Goal: Information Seeking & Learning: Check status

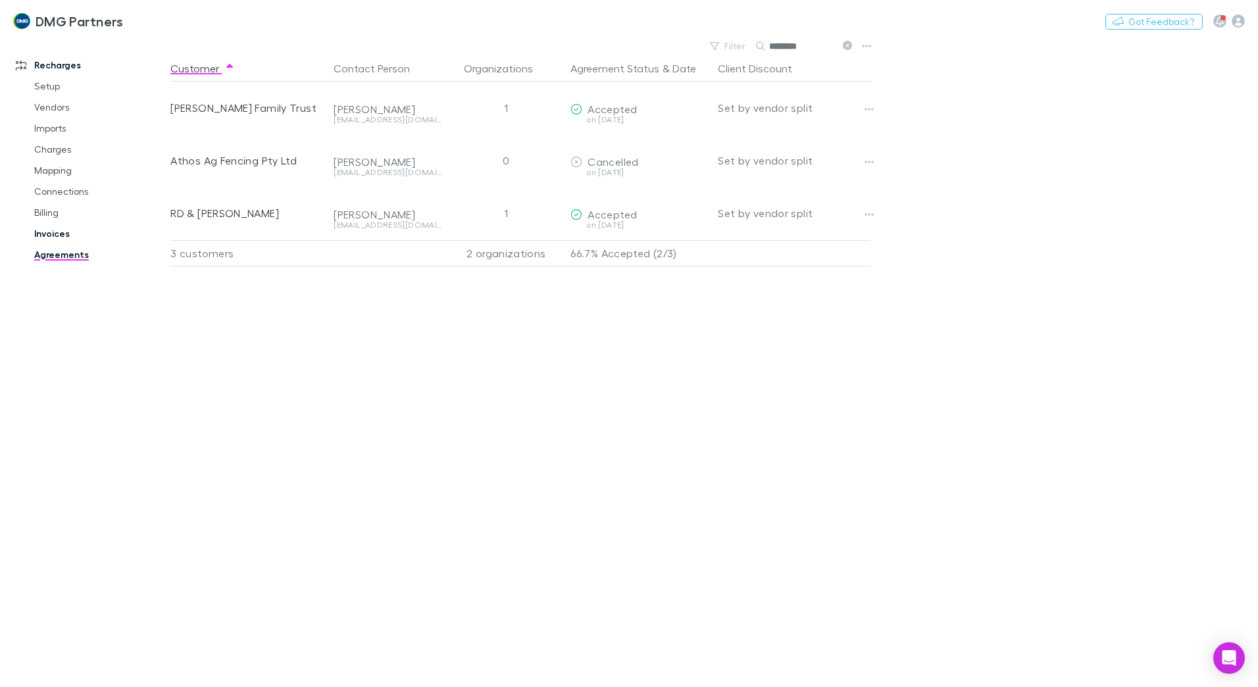
click at [49, 234] on link "Invoices" at bounding box center [99, 233] width 157 height 21
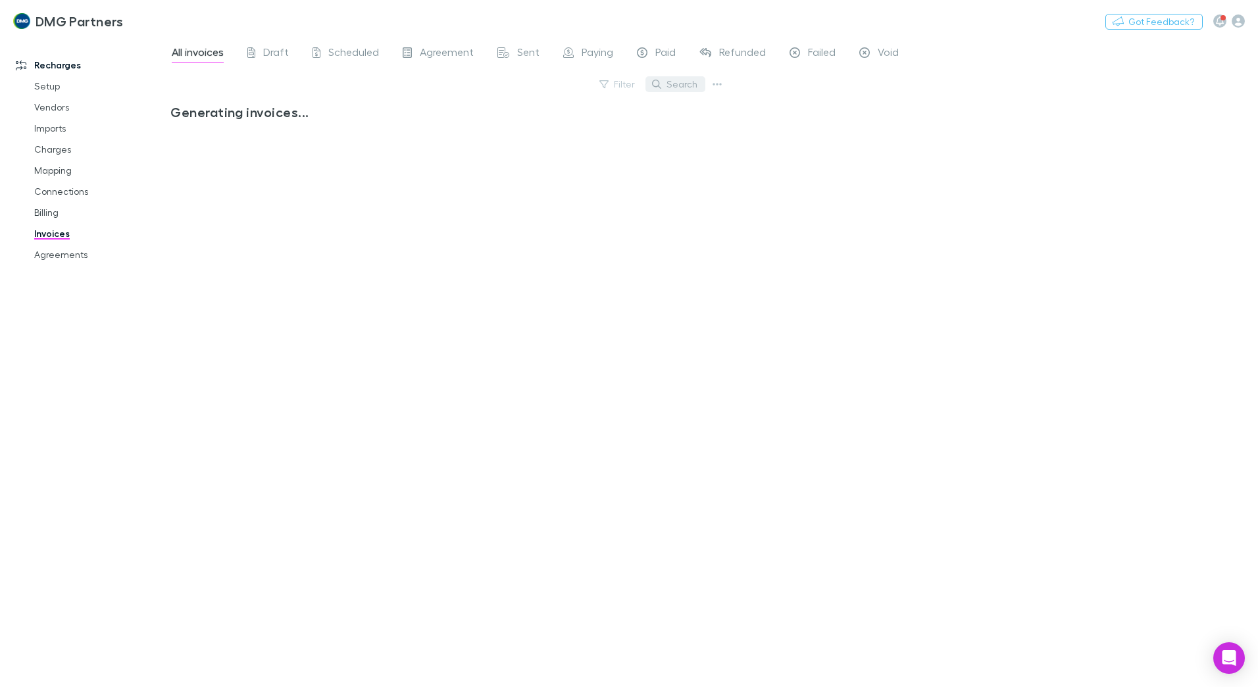
click at [676, 82] on button "Search" at bounding box center [676, 84] width 60 height 16
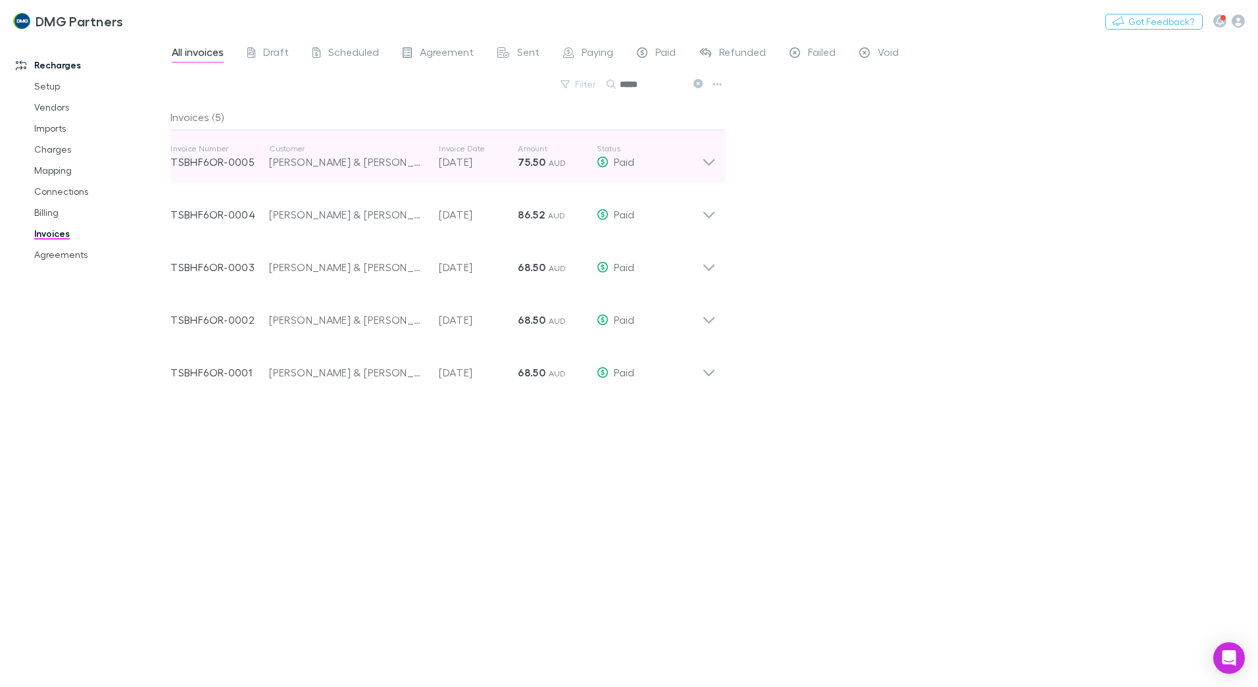
type input "*****"
click at [711, 161] on icon at bounding box center [709, 156] width 14 height 26
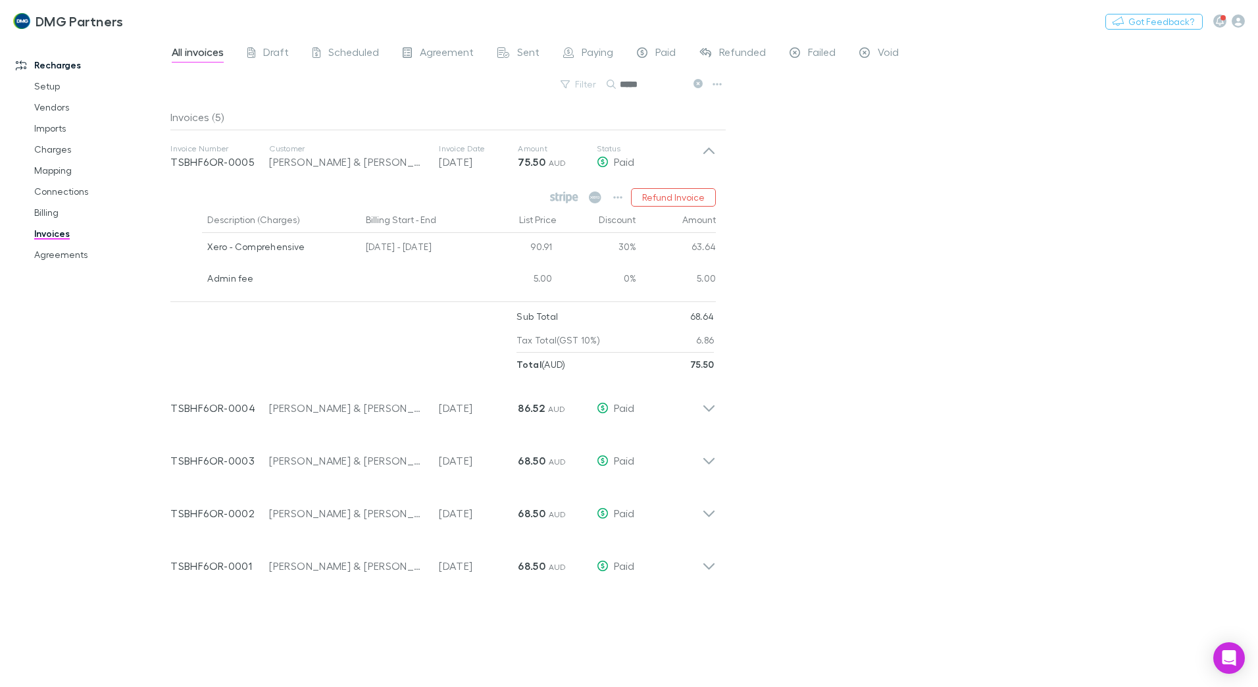
drag, startPoint x: 916, startPoint y: 229, endPoint x: 856, endPoint y: 232, distance: 59.9
click at [915, 228] on div "All invoices Draft Scheduled Agreement Sent Paying Paid Refunded Failed Void Fi…" at bounding box center [714, 362] width 1088 height 650
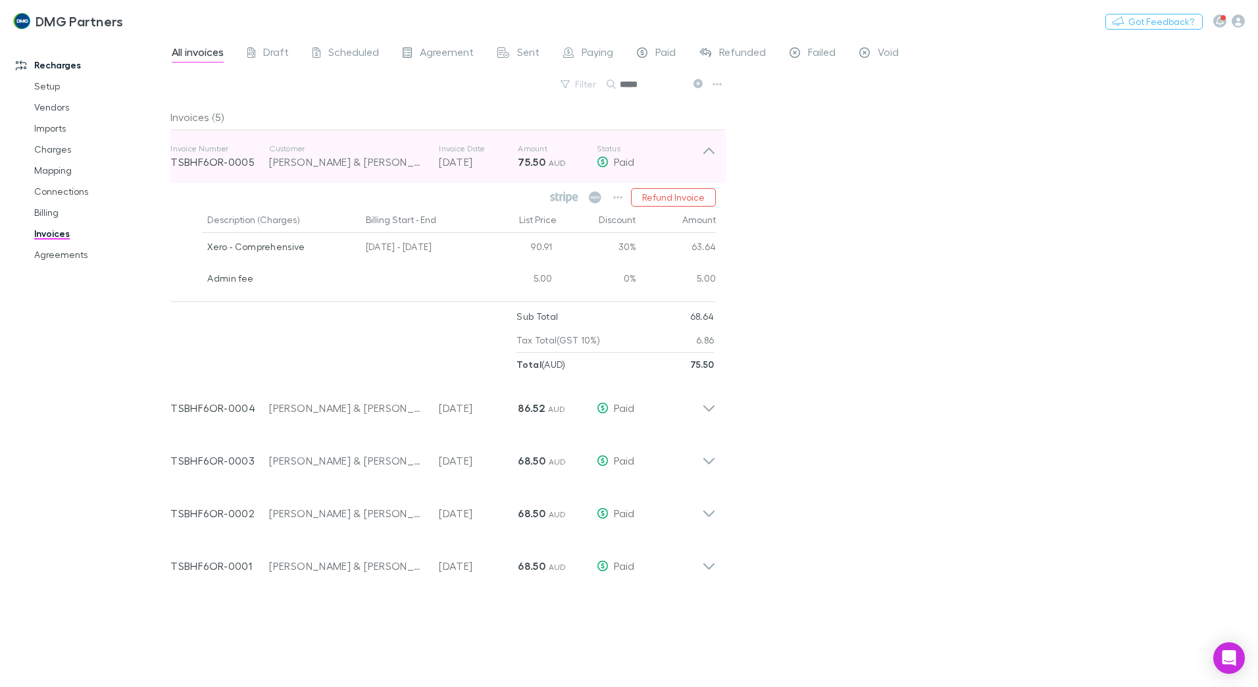
click at [710, 152] on icon at bounding box center [709, 156] width 14 height 26
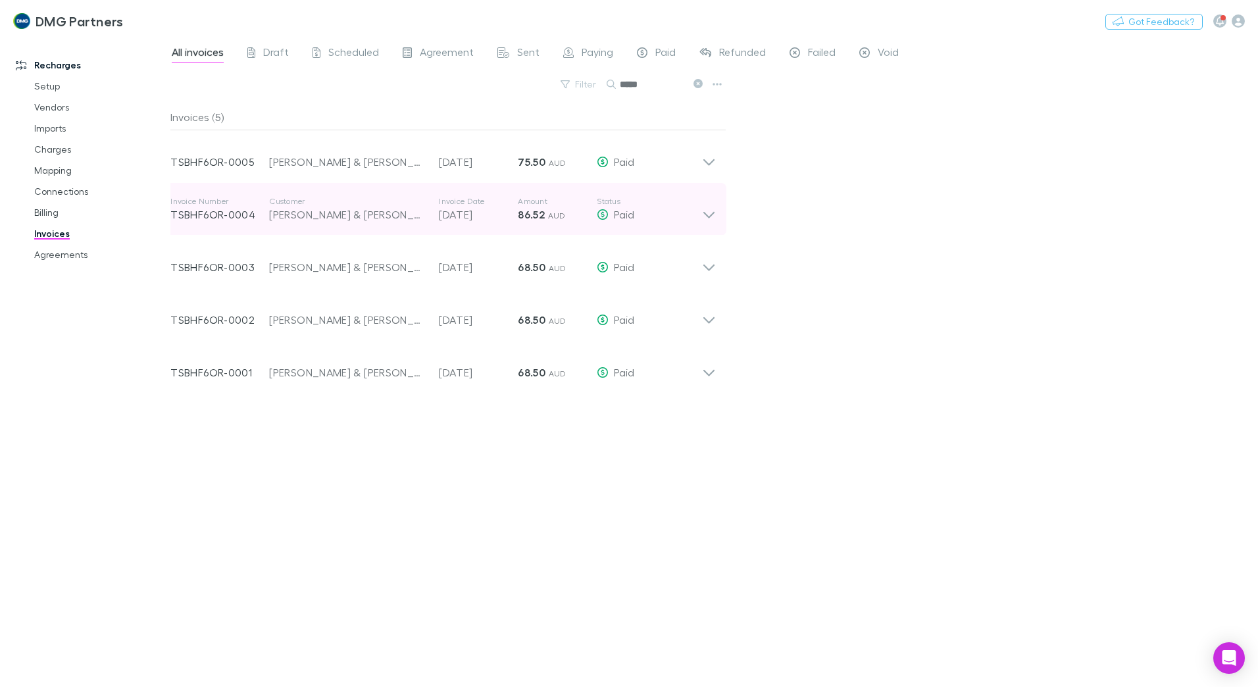
click at [713, 215] on icon at bounding box center [709, 215] width 11 height 7
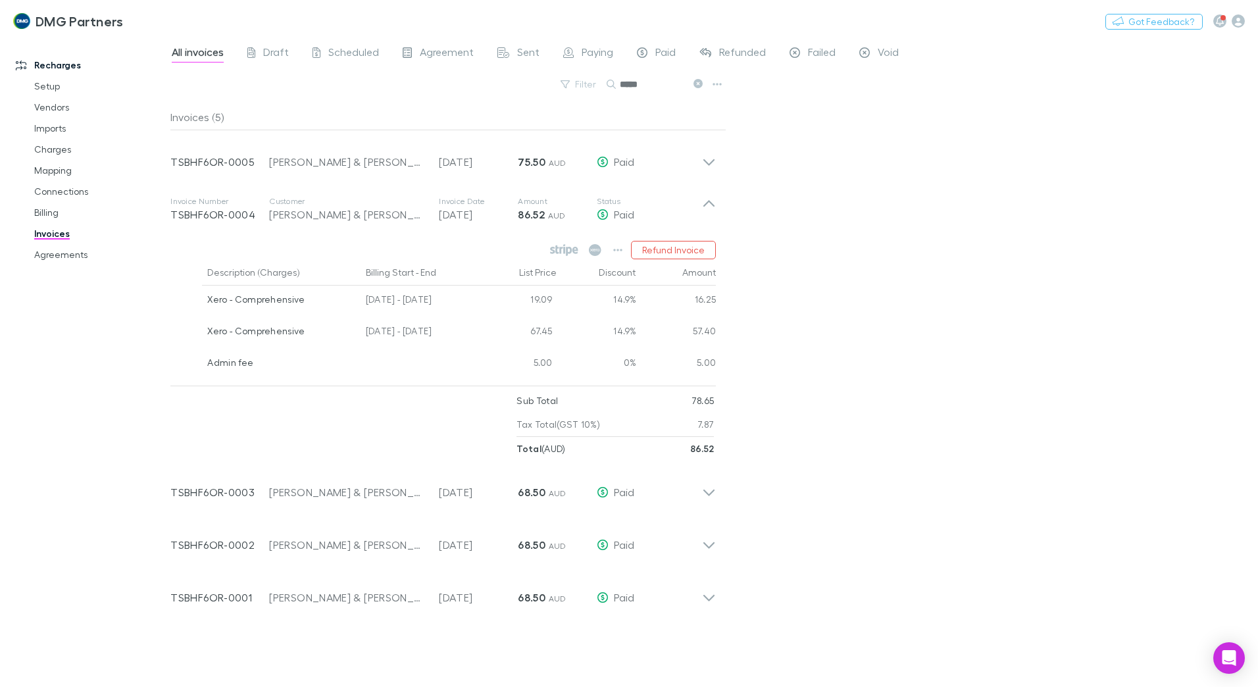
click at [896, 274] on div "All invoices Draft Scheduled Agreement Sent Paying Paid Refunded Failed Void Fi…" at bounding box center [714, 362] width 1088 height 650
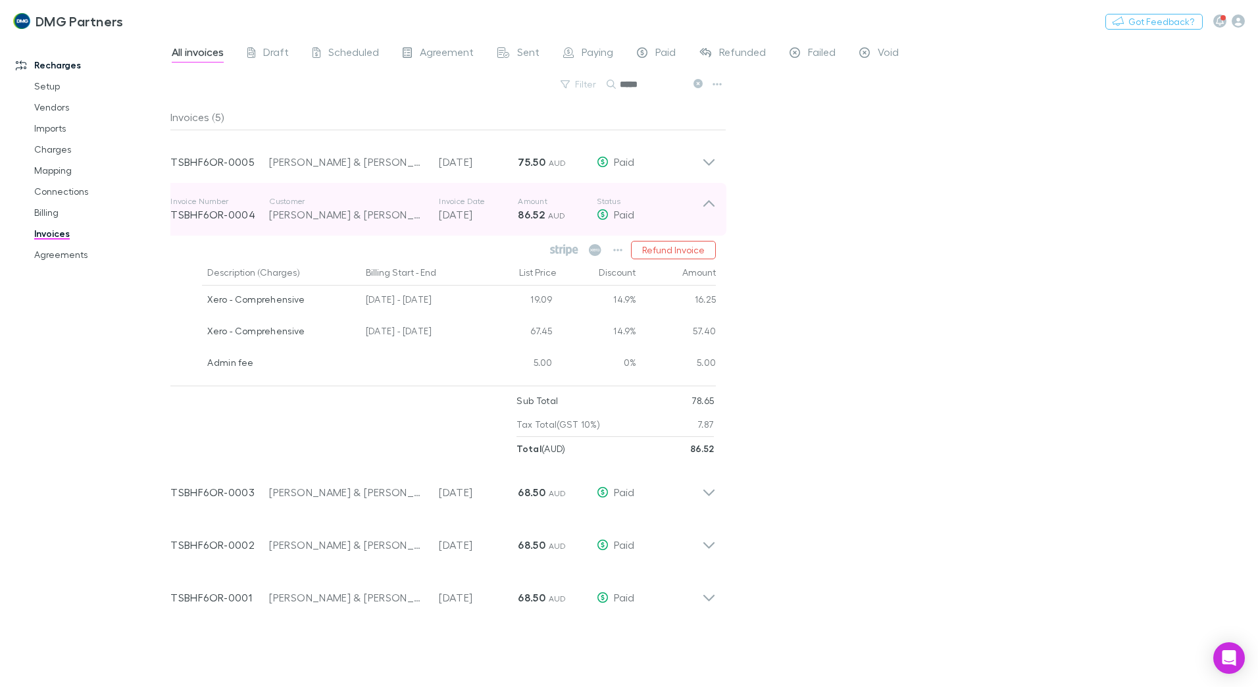
click at [706, 207] on icon at bounding box center [709, 209] width 14 height 26
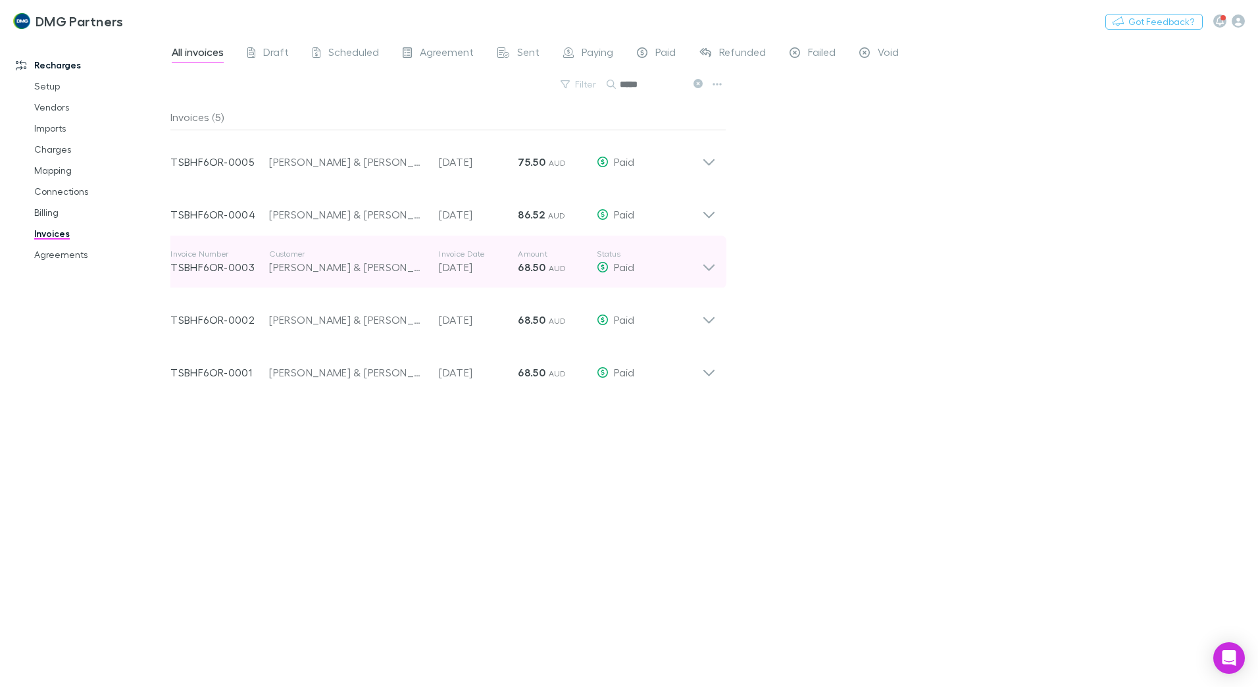
click at [705, 268] on icon at bounding box center [709, 262] width 14 height 26
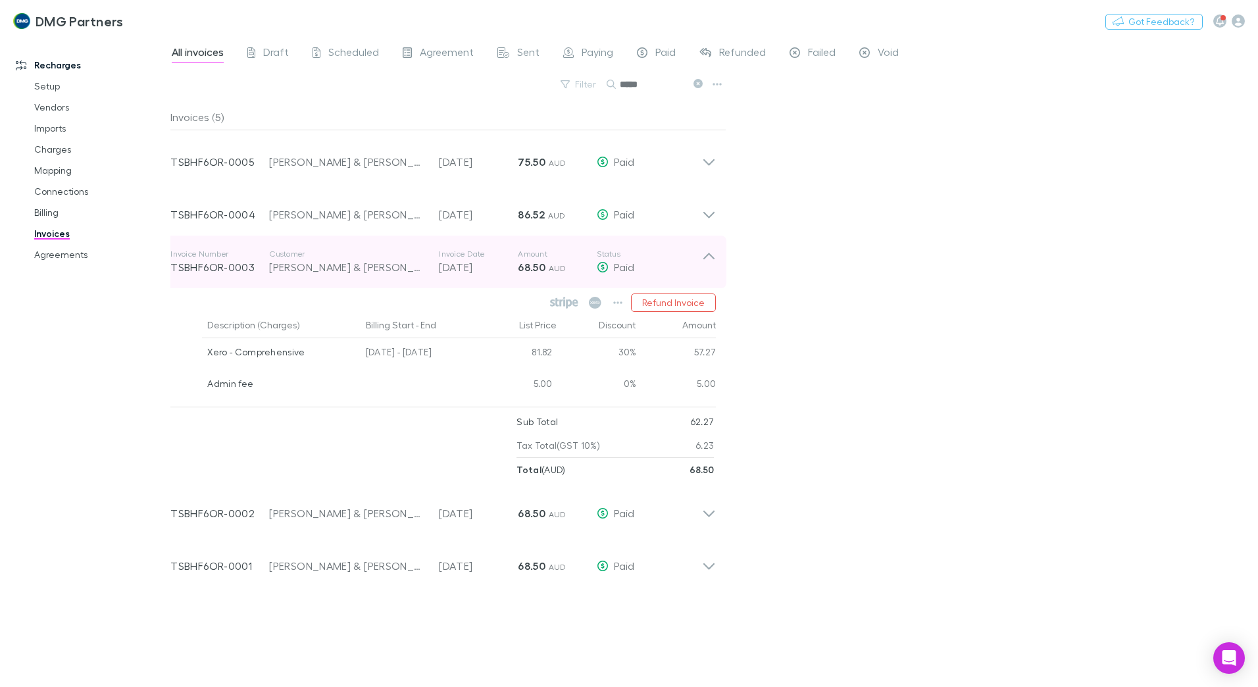
click at [709, 253] on icon at bounding box center [709, 262] width 14 height 26
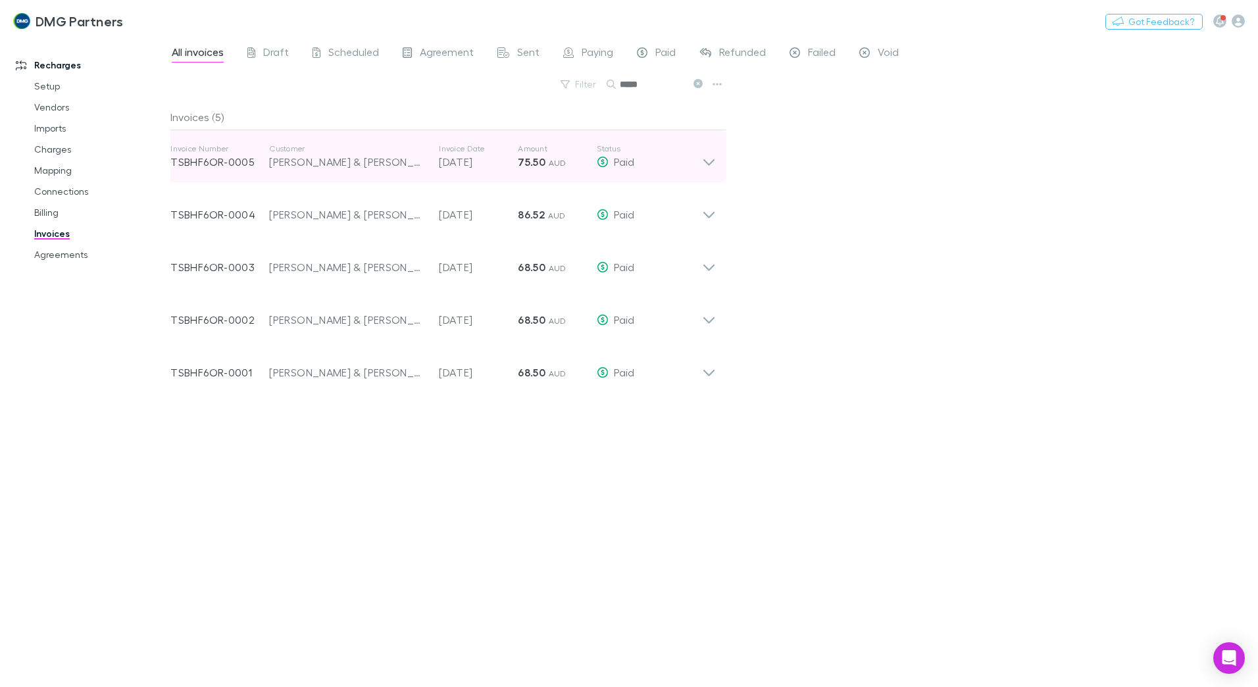
click at [709, 163] on icon at bounding box center [709, 156] width 14 height 26
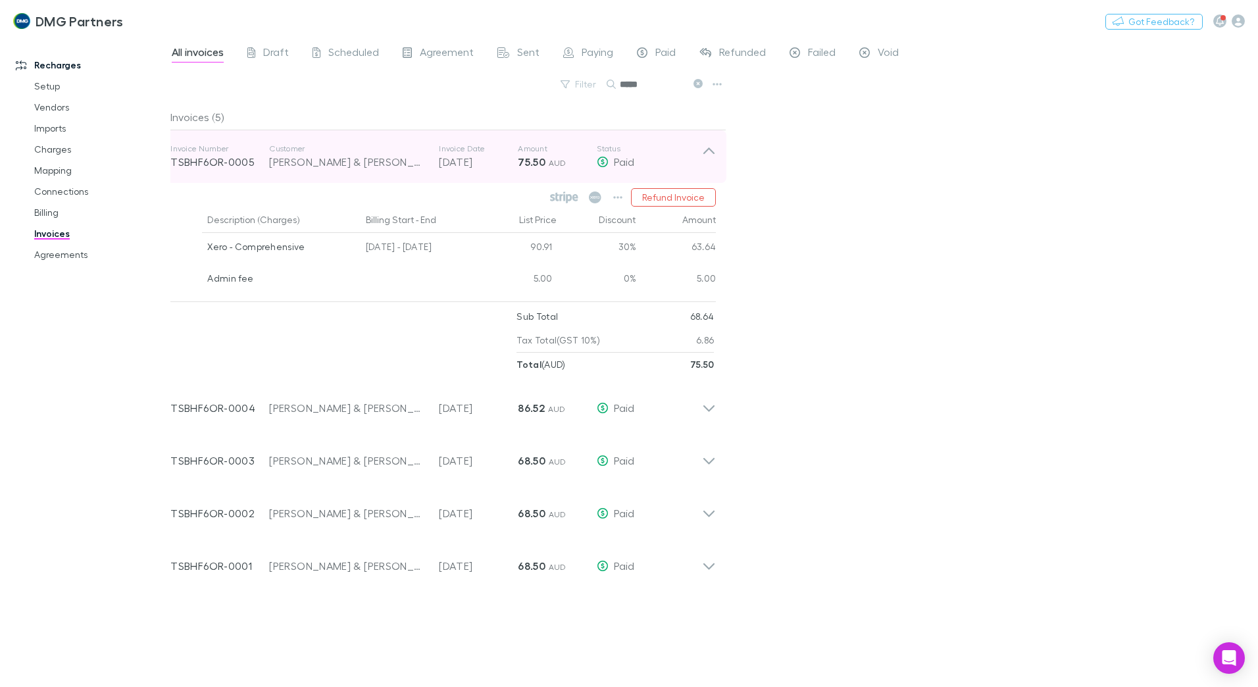
click at [706, 151] on icon at bounding box center [709, 150] width 11 height 7
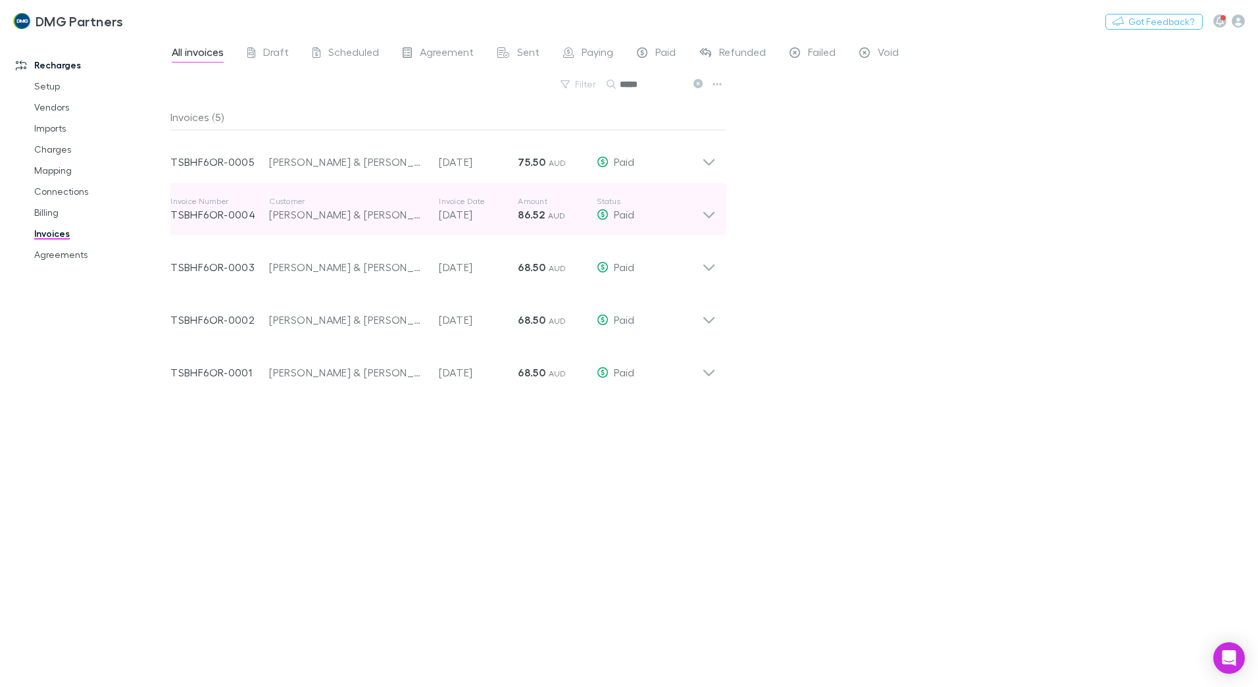
click at [704, 212] on icon at bounding box center [709, 215] width 11 height 7
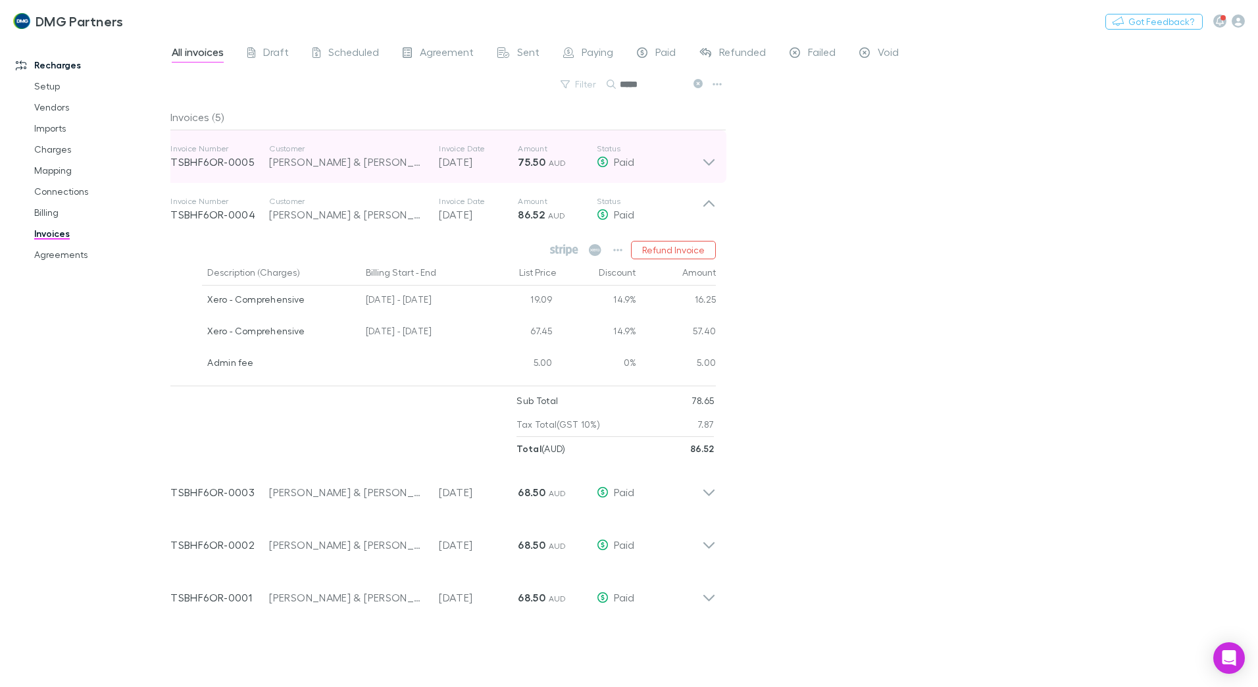
click at [706, 159] on icon at bounding box center [709, 156] width 14 height 26
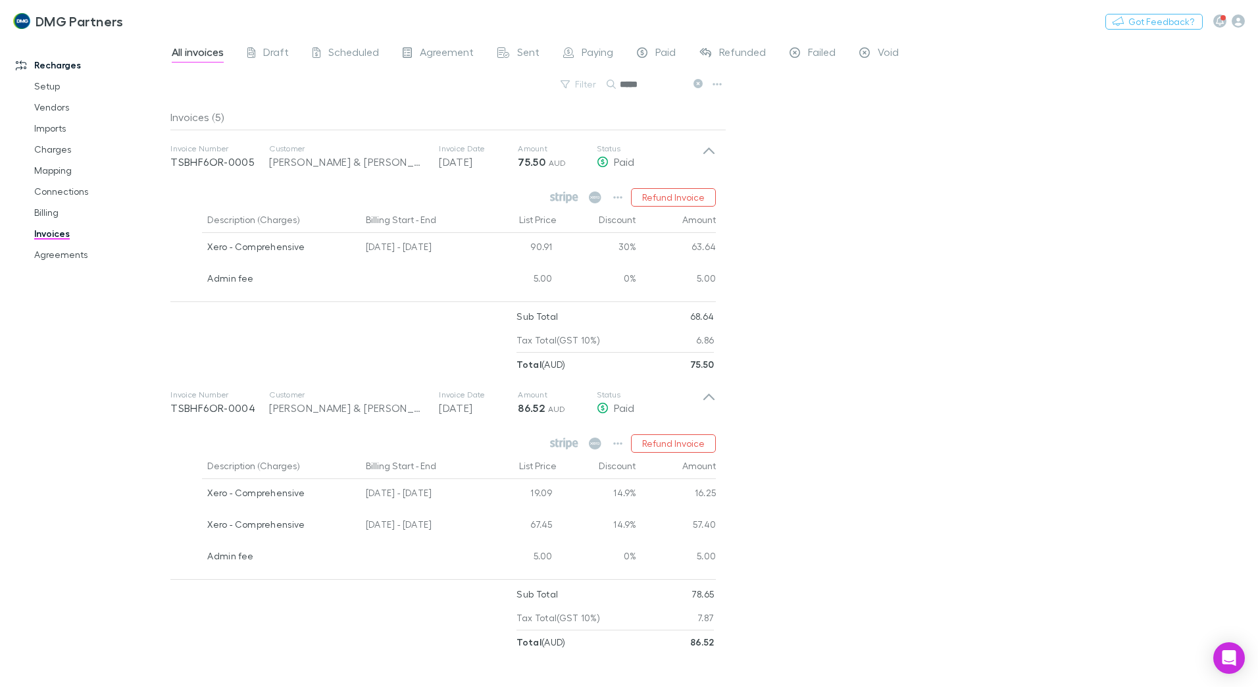
drag, startPoint x: 707, startPoint y: 397, endPoint x: 711, endPoint y: 319, distance: 77.7
click at [707, 391] on icon at bounding box center [709, 403] width 14 height 26
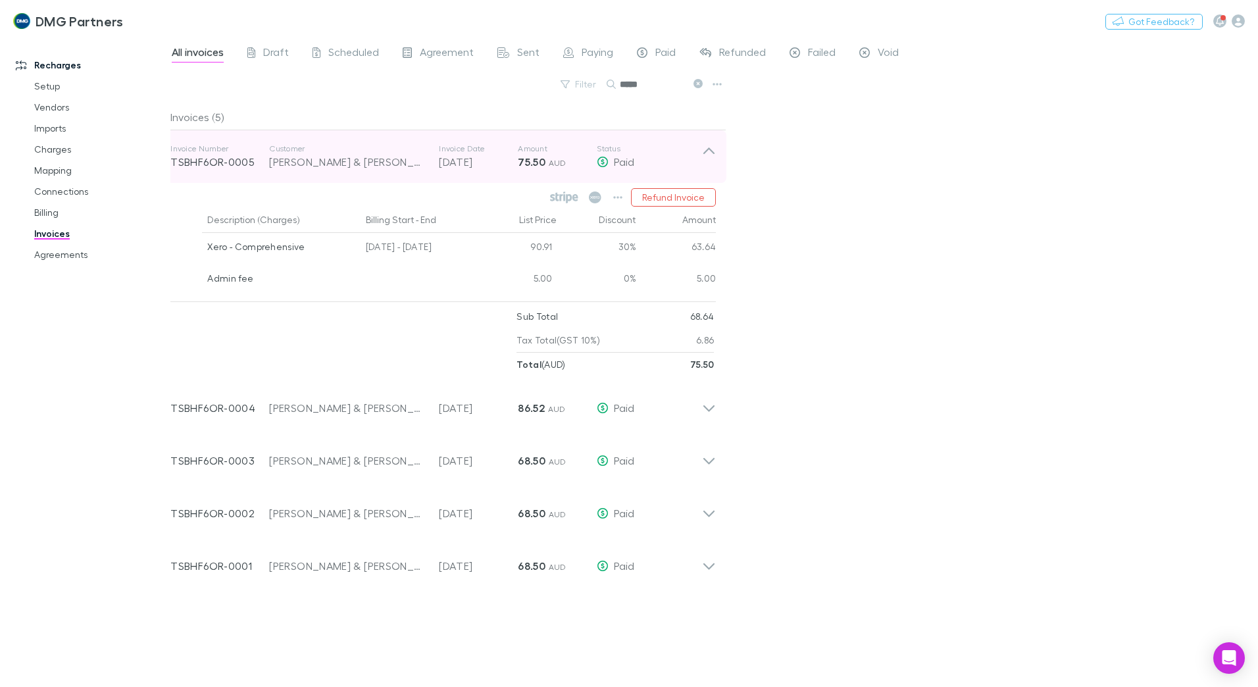
click at [706, 157] on icon at bounding box center [709, 156] width 14 height 26
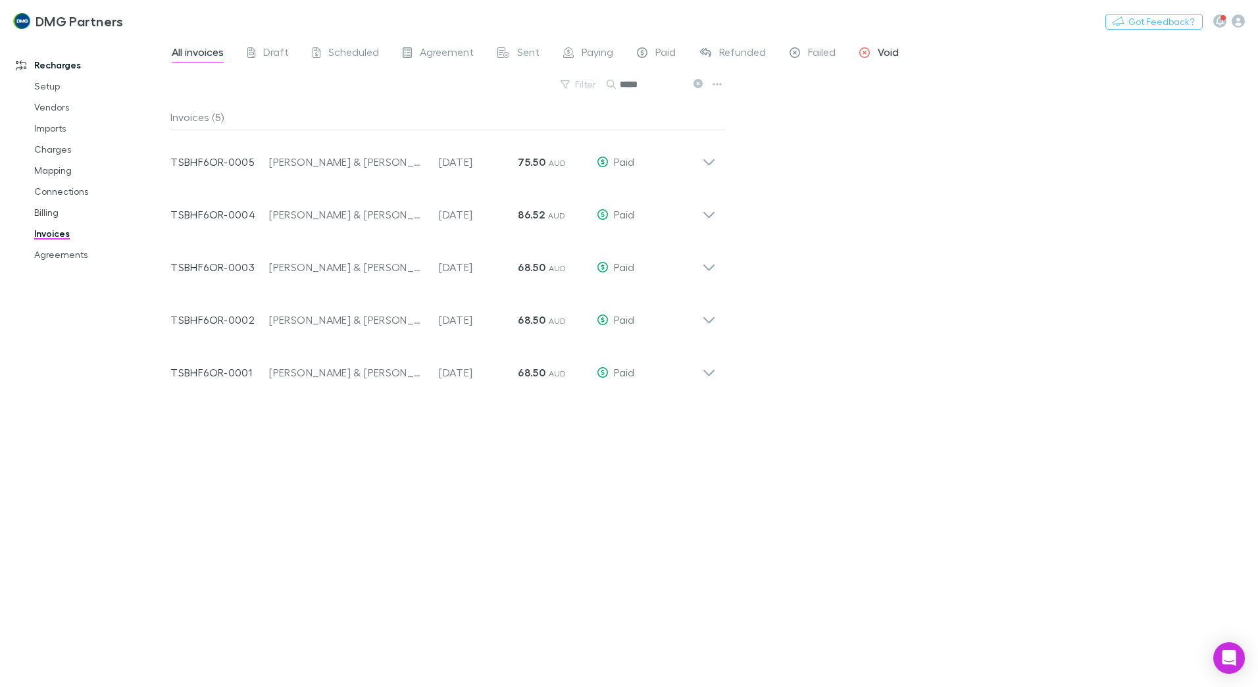
click at [886, 55] on span "Void" at bounding box center [888, 53] width 21 height 17
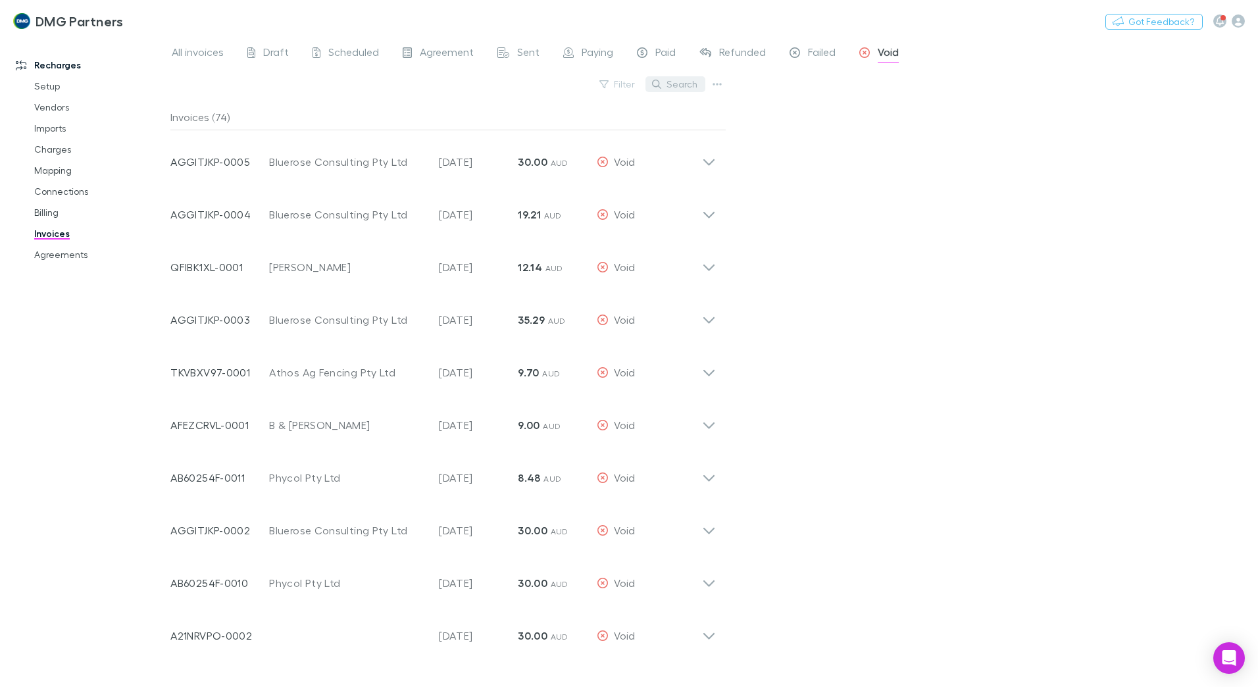
click at [678, 83] on button "Search" at bounding box center [676, 84] width 60 height 16
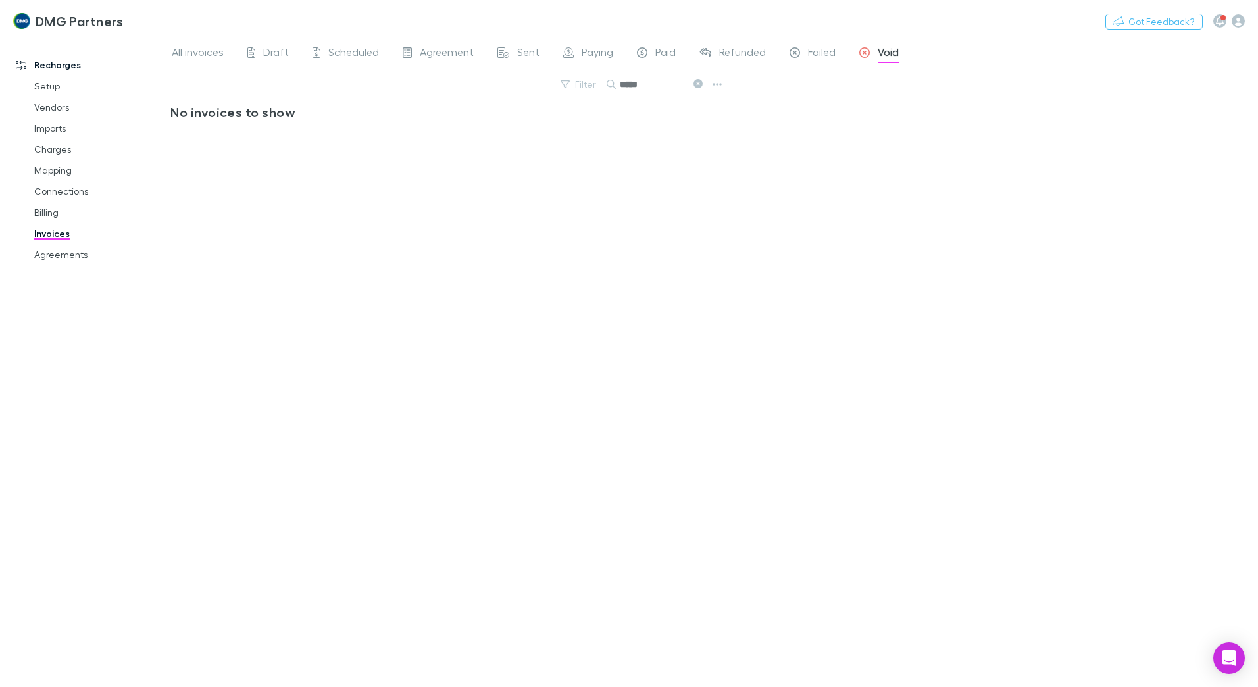
type input "*****"
drag, startPoint x: 626, startPoint y: 269, endPoint x: 654, endPoint y: 84, distance: 187.1
click at [630, 258] on div "No invoices to show" at bounding box center [448, 390] width 556 height 573
click at [817, 45] on span "Failed" at bounding box center [822, 53] width 28 height 17
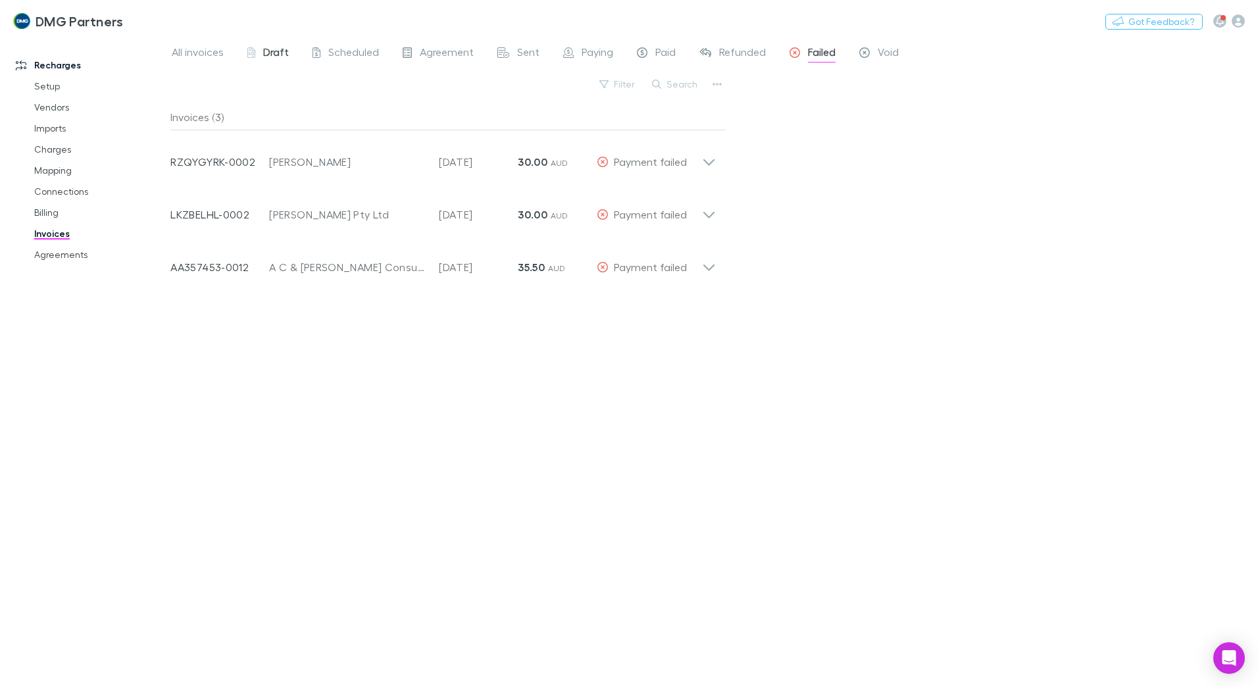
click at [270, 51] on span "Draft" at bounding box center [276, 53] width 26 height 17
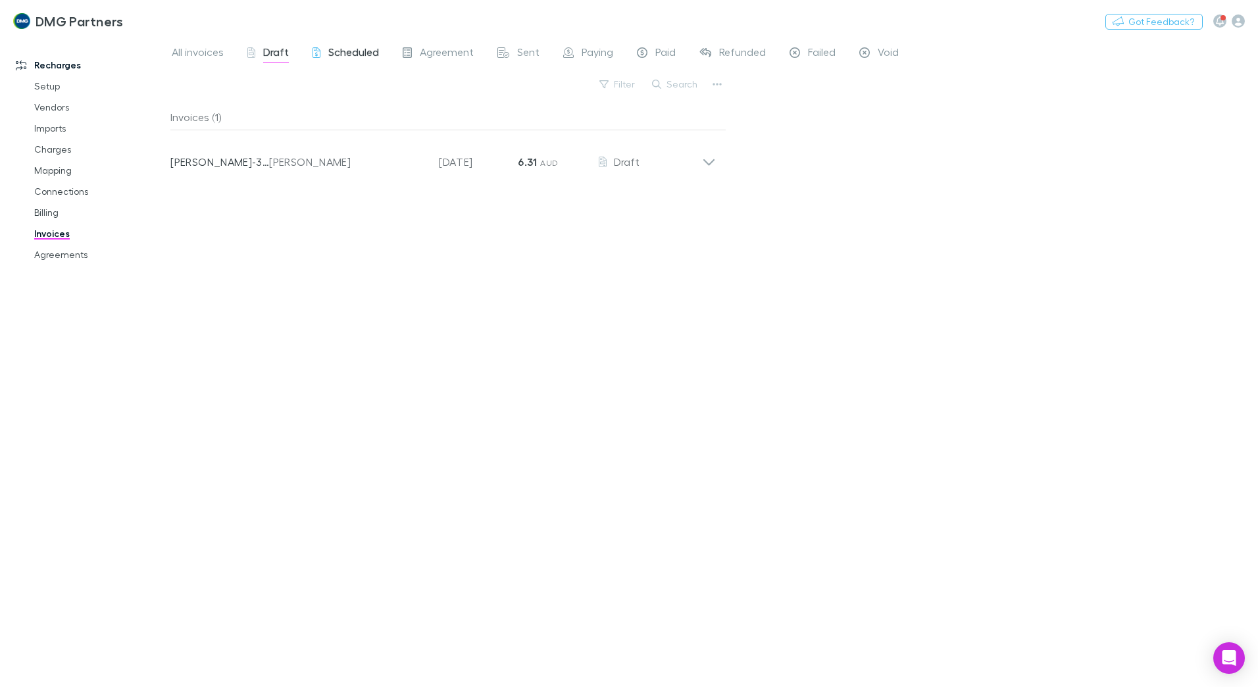
click at [343, 52] on span "Scheduled" at bounding box center [353, 53] width 51 height 17
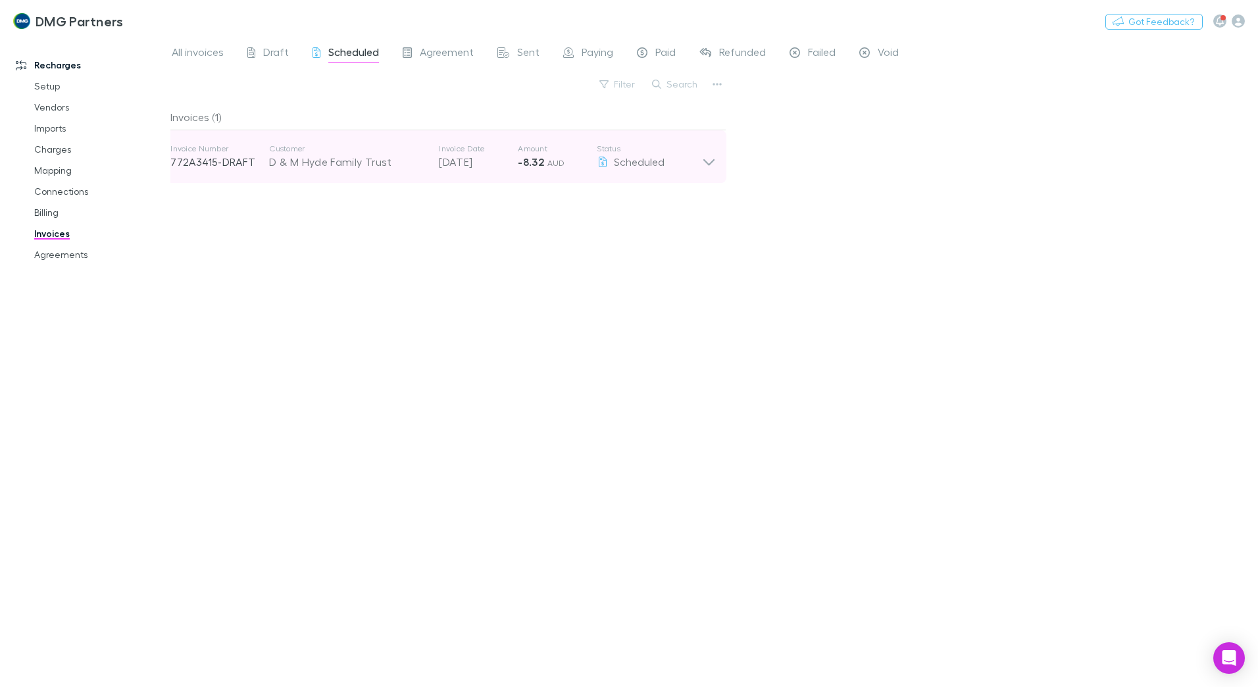
click at [707, 159] on icon at bounding box center [709, 156] width 14 height 26
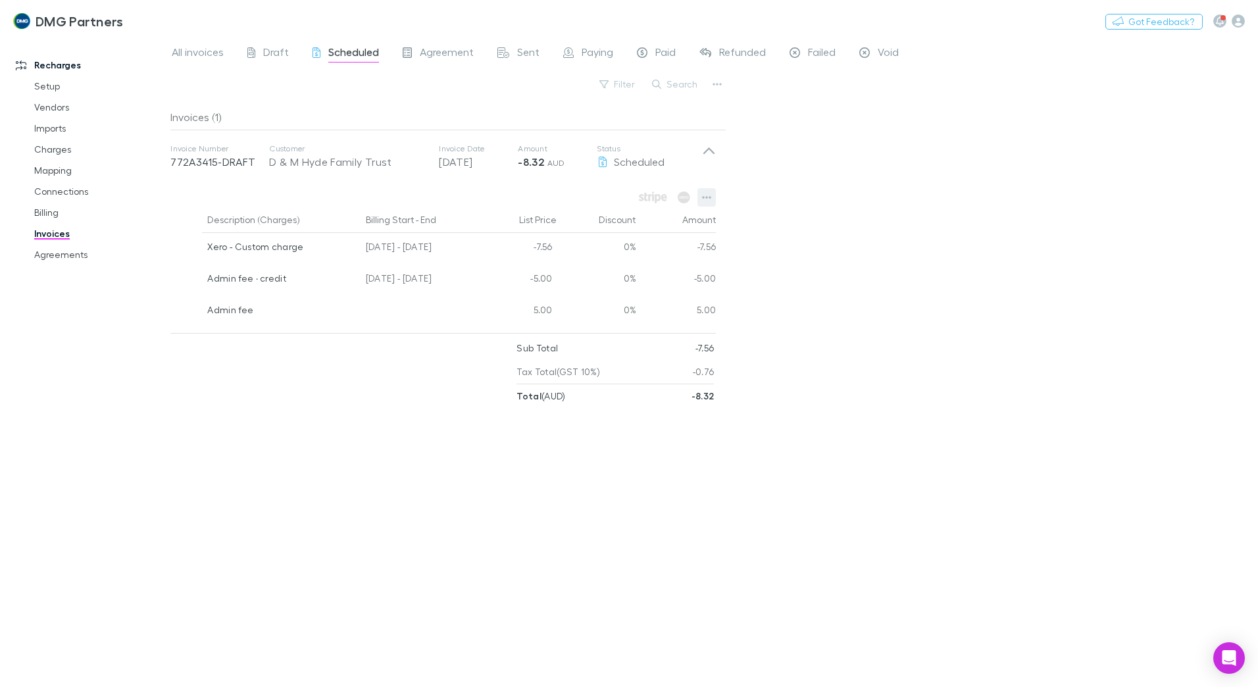
click at [706, 193] on icon "button" at bounding box center [706, 197] width 9 height 11
click at [1017, 280] on div at bounding box center [629, 343] width 1258 height 687
click at [900, 167] on div "All invoices Draft Scheduled Agreement Sent Paying Paid Refunded Failed Void Fi…" at bounding box center [714, 362] width 1088 height 650
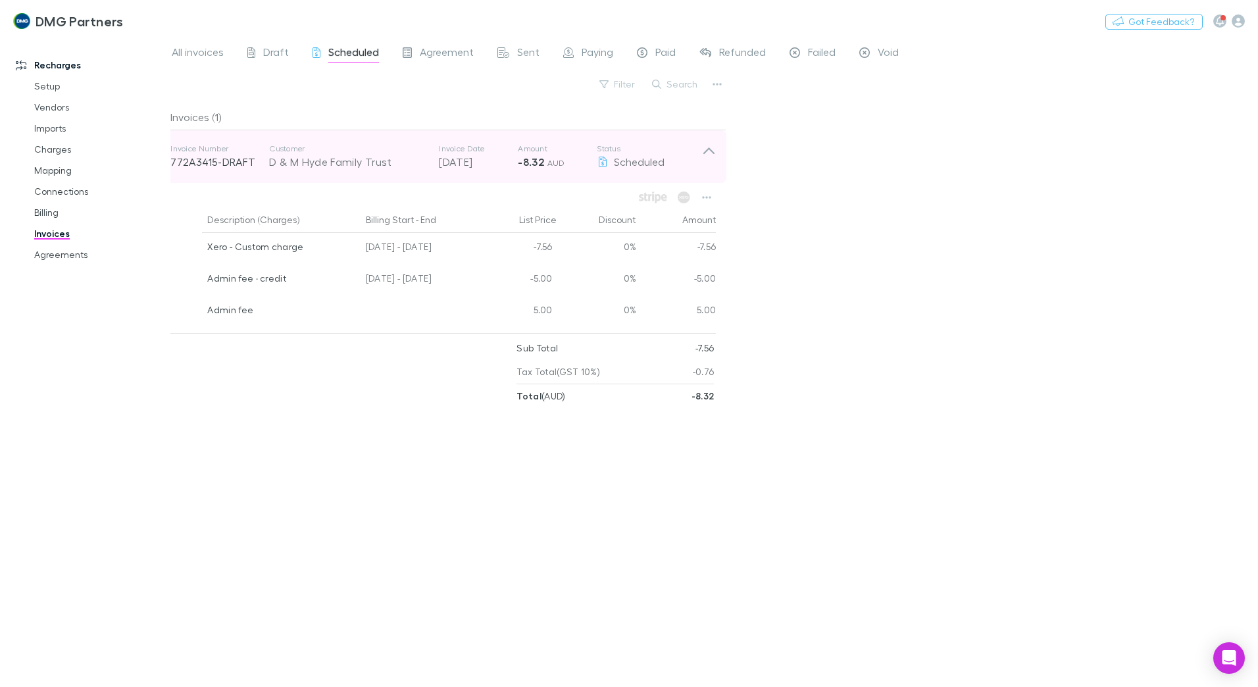
click at [709, 145] on icon at bounding box center [709, 156] width 14 height 26
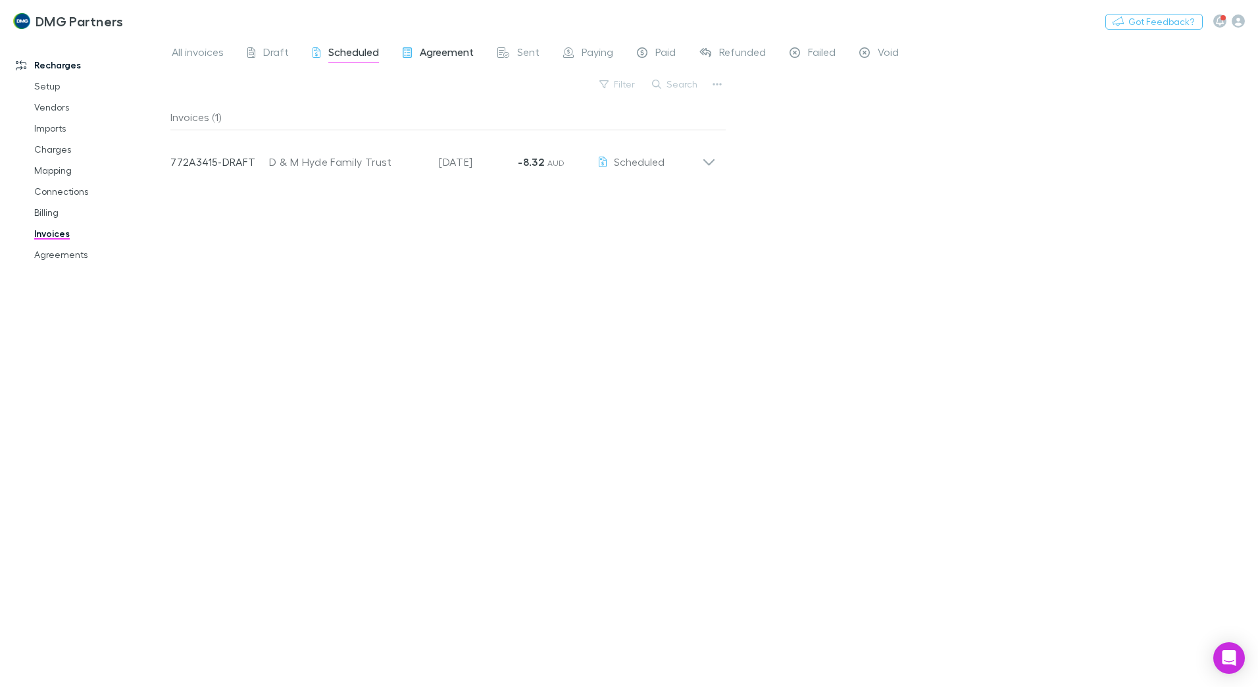
click at [449, 51] on span "Agreement" at bounding box center [447, 53] width 54 height 17
click at [517, 53] on span "Sent" at bounding box center [528, 53] width 22 height 17
click at [592, 55] on span "Paying" at bounding box center [598, 53] width 32 height 17
click at [660, 53] on span "Paid" at bounding box center [665, 53] width 20 height 17
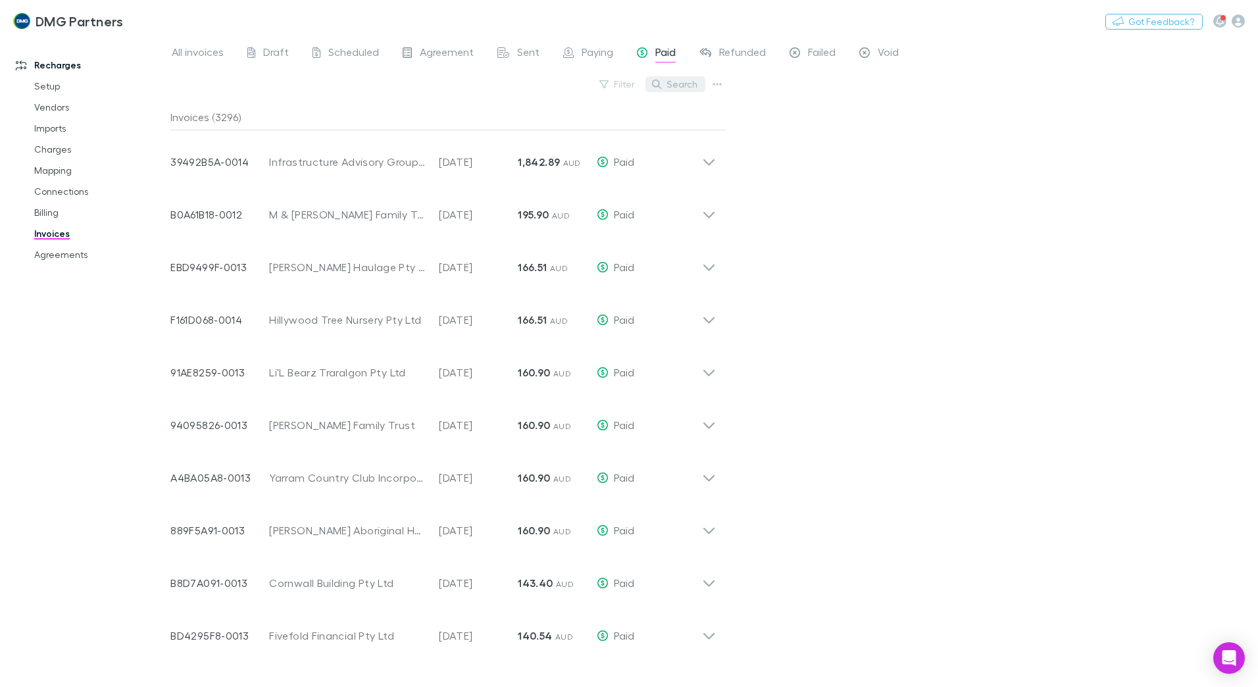
click at [682, 87] on button "Search" at bounding box center [676, 84] width 60 height 16
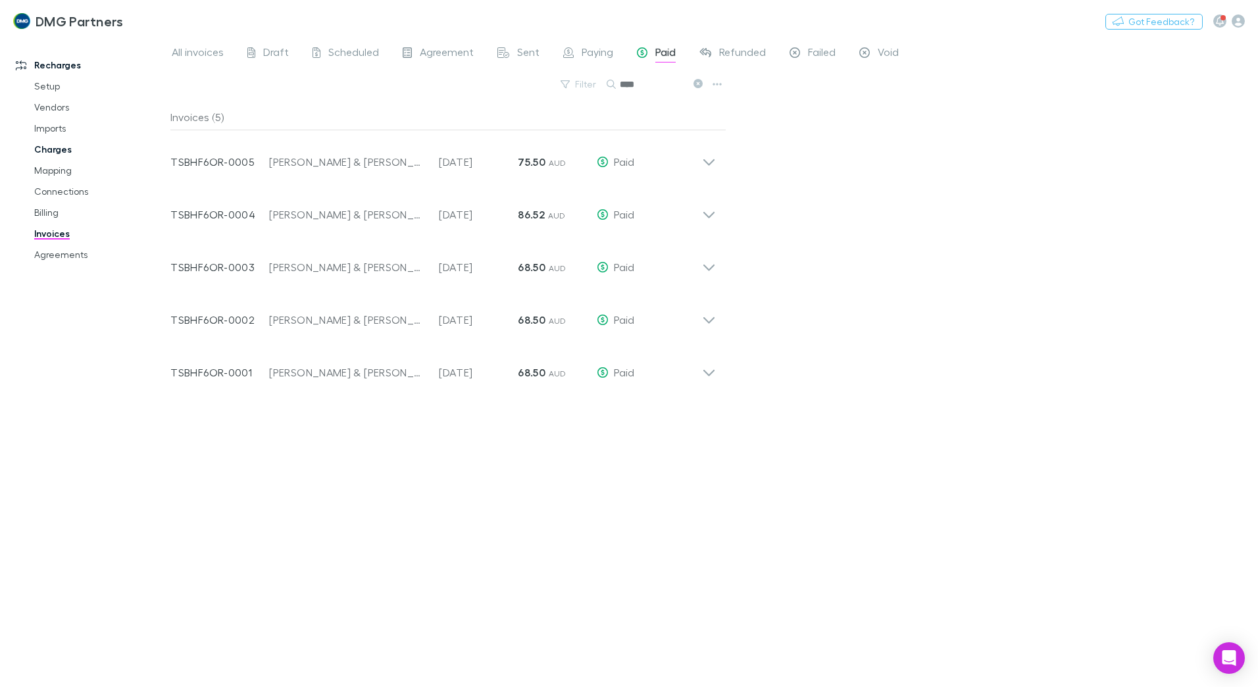
type input "****"
click at [52, 147] on link "Charges" at bounding box center [99, 149] width 157 height 21
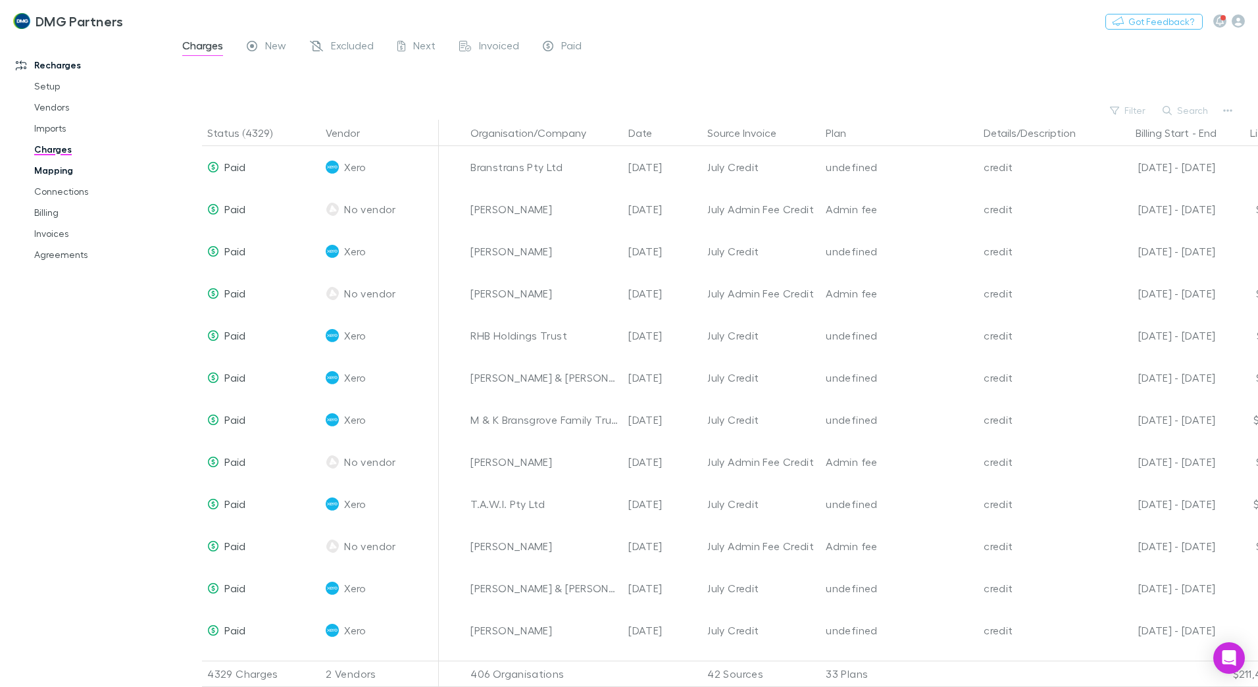
click at [54, 170] on link "Mapping" at bounding box center [99, 170] width 157 height 21
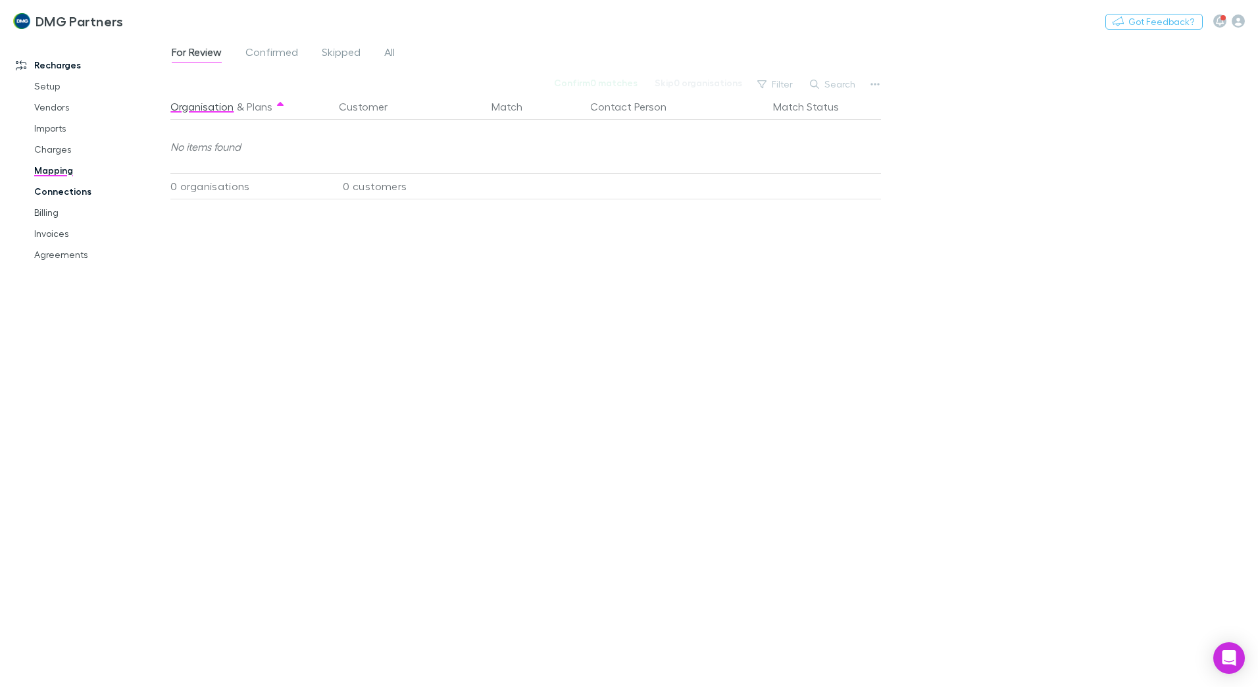
click at [47, 193] on link "Connections" at bounding box center [99, 191] width 157 height 21
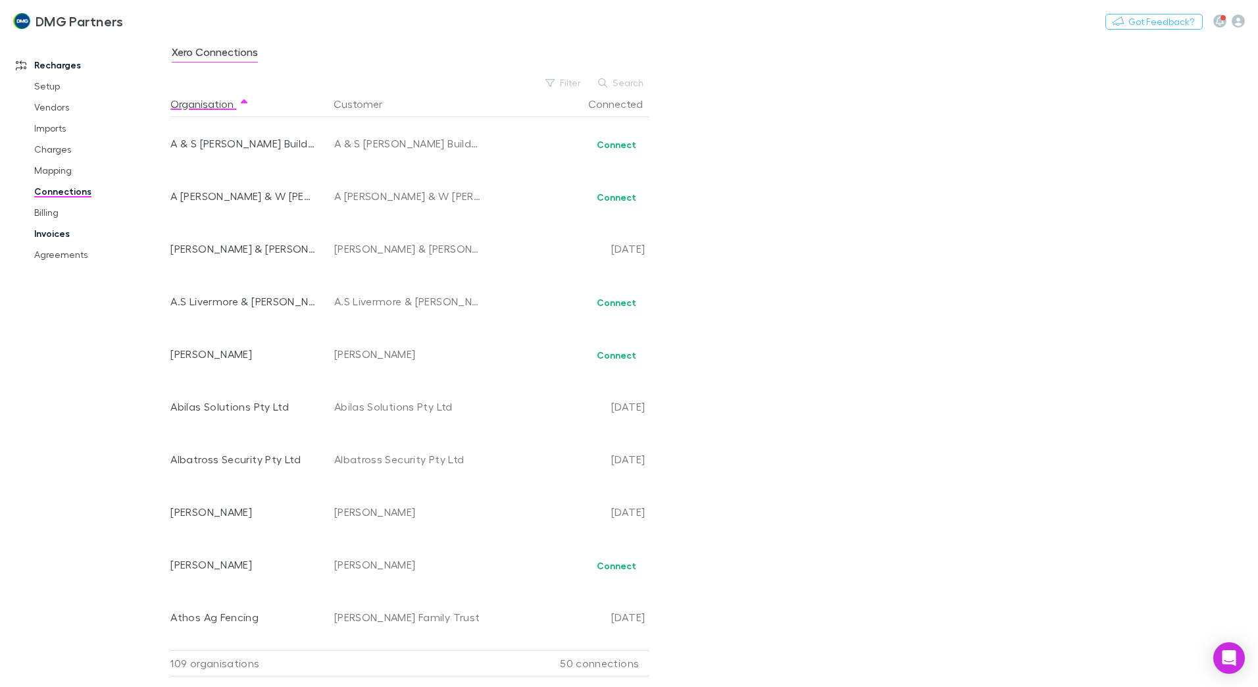
click at [44, 235] on link "Invoices" at bounding box center [99, 233] width 157 height 21
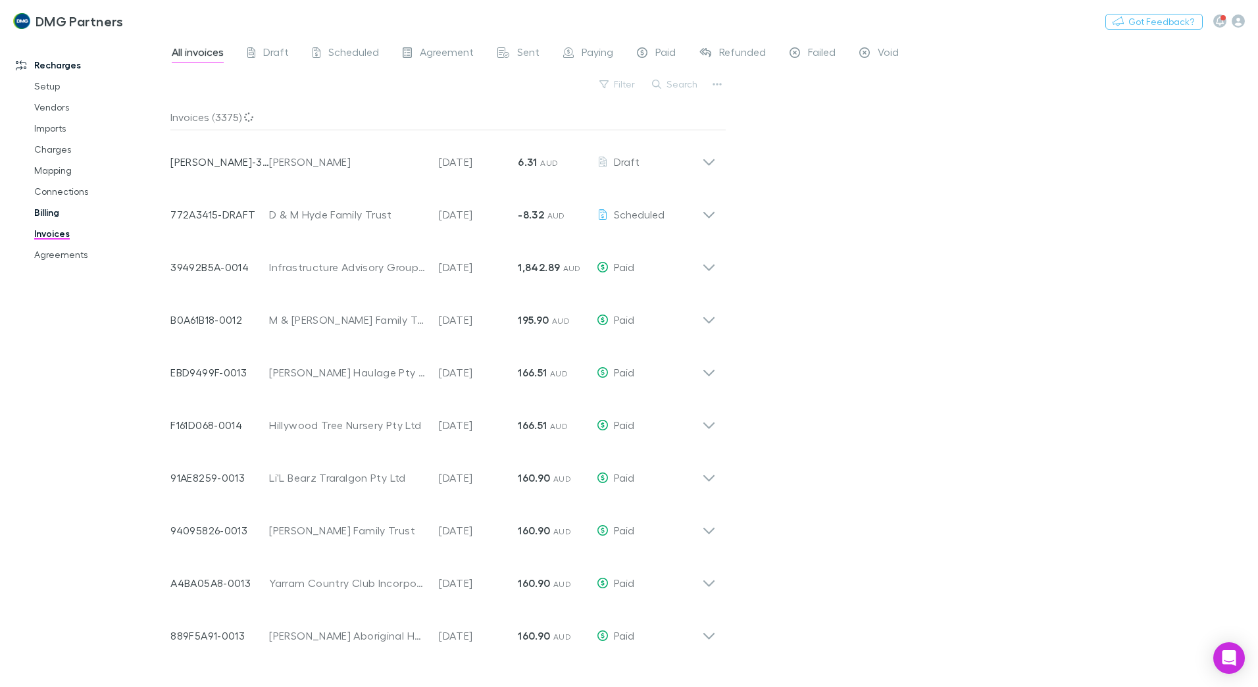
click at [51, 213] on link "Billing" at bounding box center [99, 212] width 157 height 21
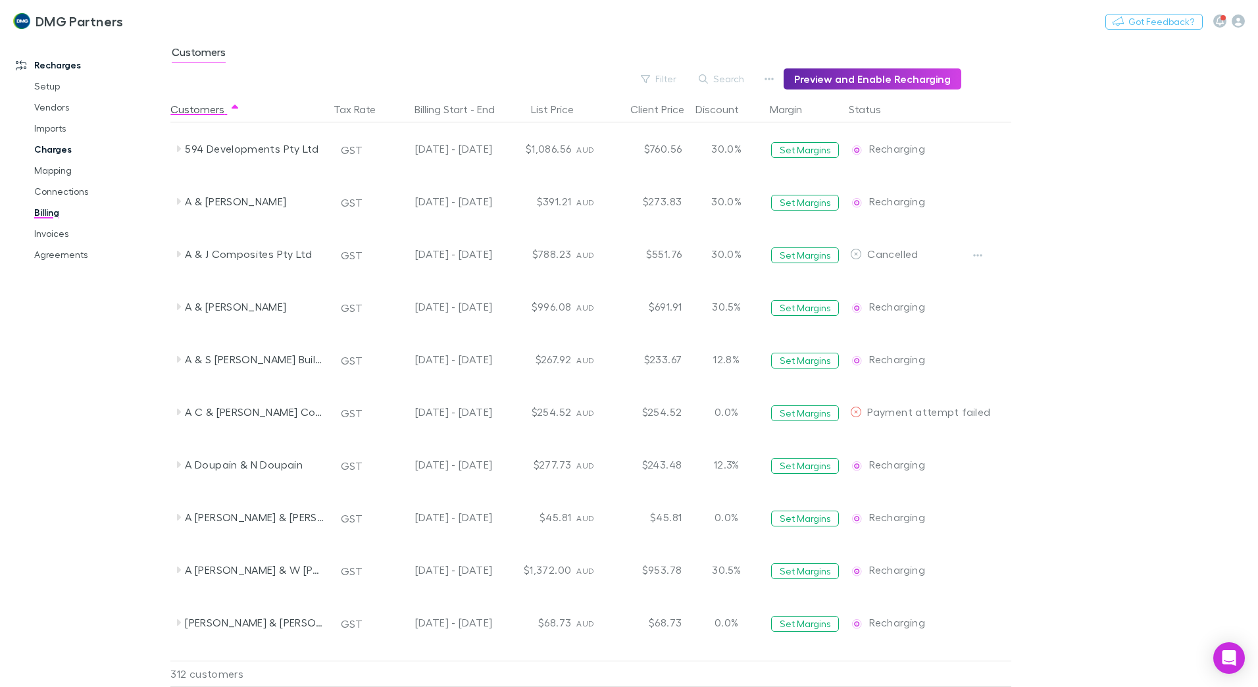
click at [53, 151] on link "Charges" at bounding box center [99, 149] width 157 height 21
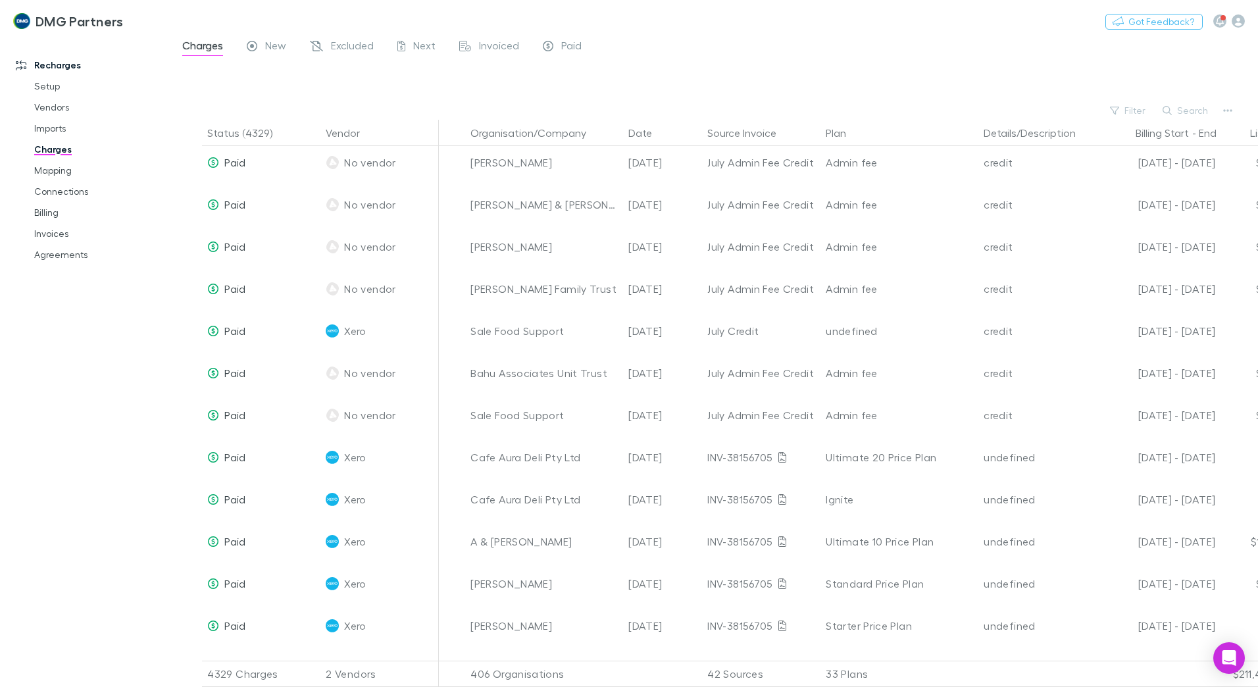
scroll to position [1053, 0]
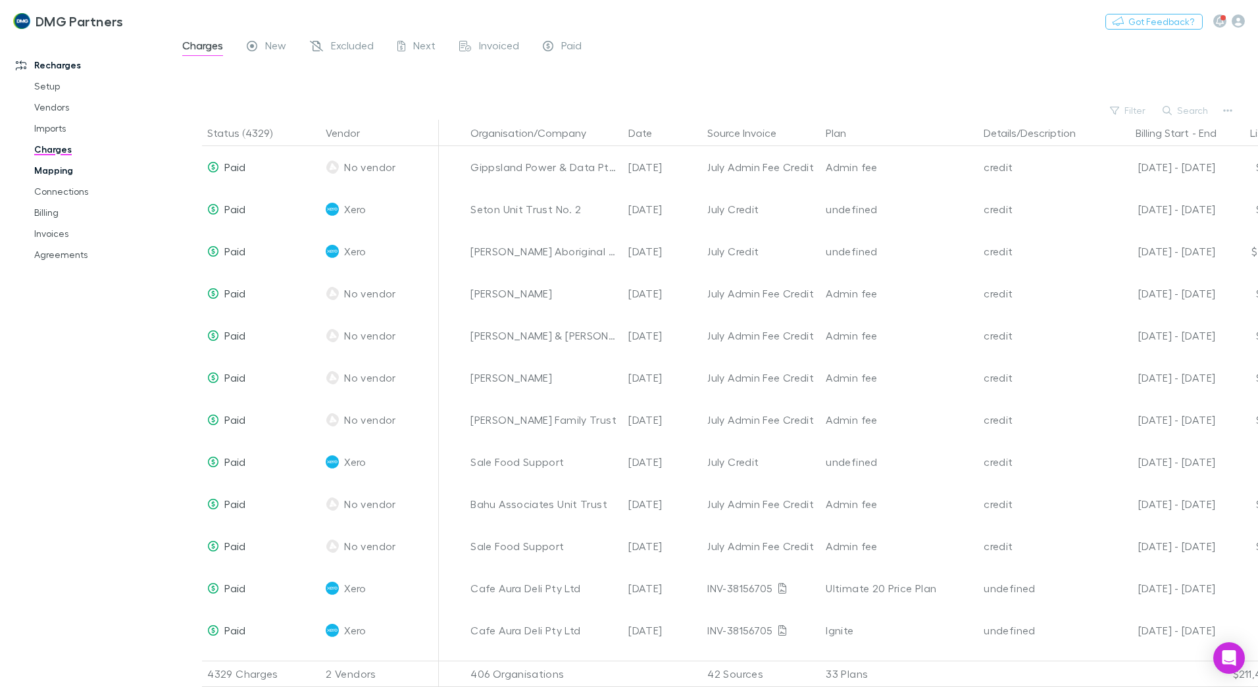
click at [58, 168] on link "Mapping" at bounding box center [99, 170] width 157 height 21
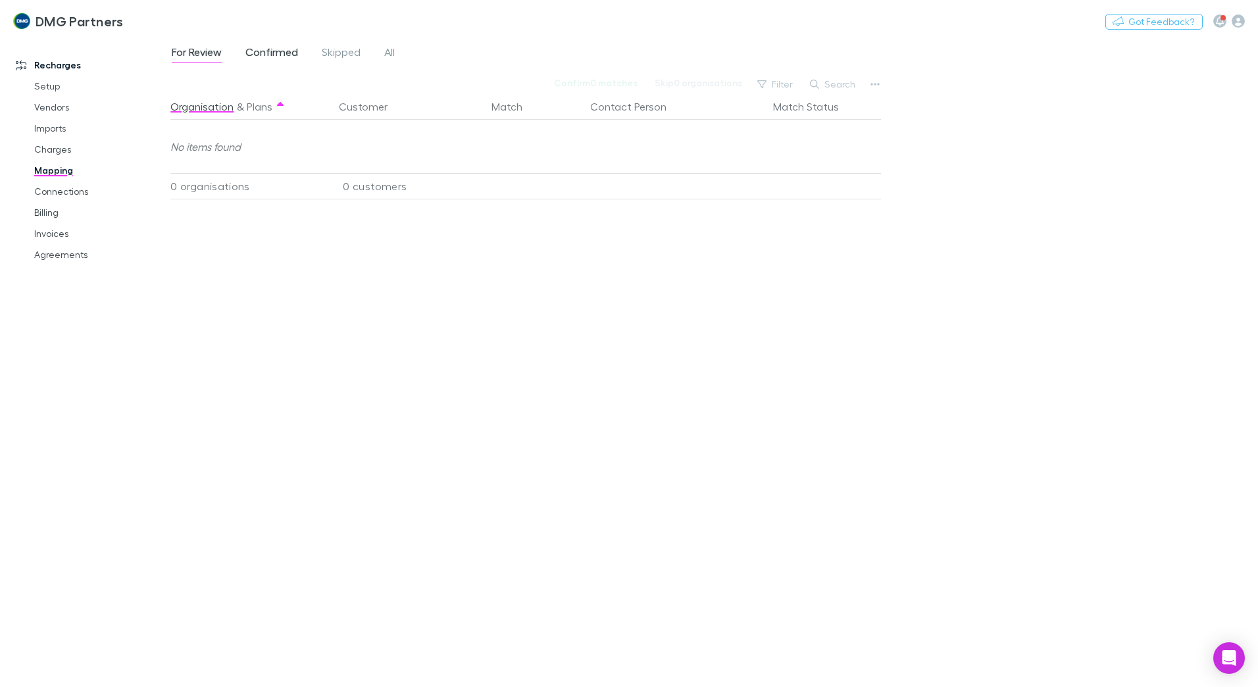
click at [266, 49] on span "Confirmed" at bounding box center [271, 53] width 53 height 17
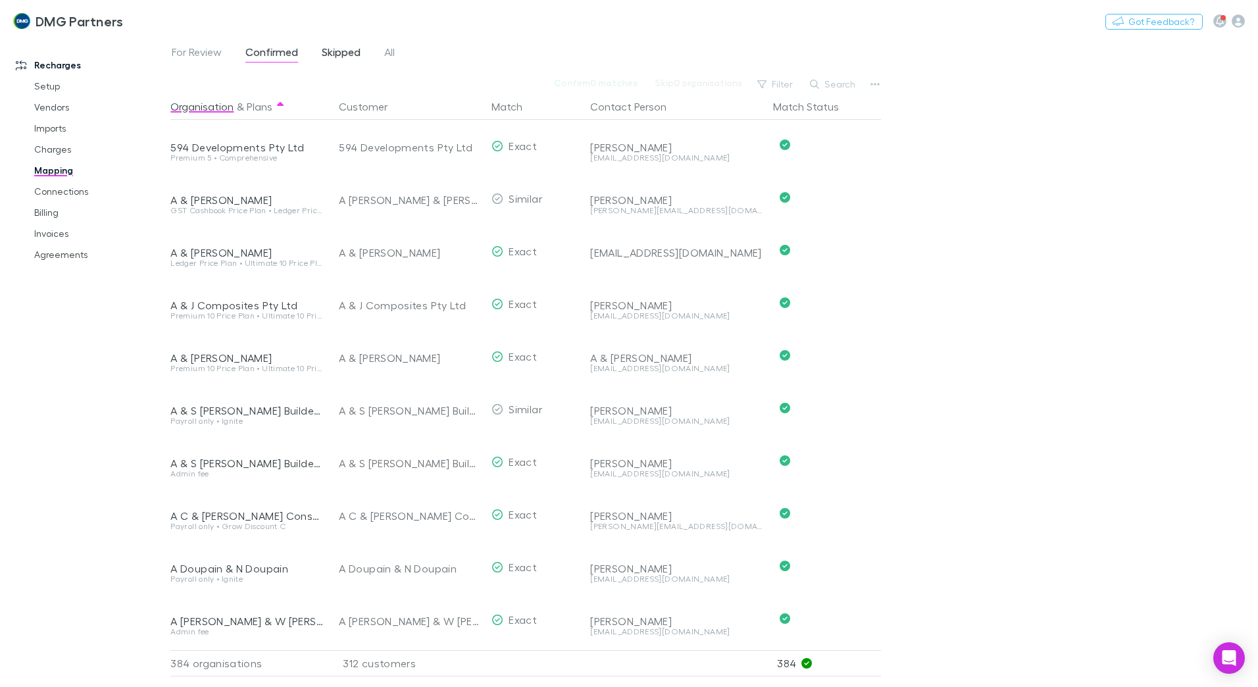
click at [323, 55] on span "Skipped" at bounding box center [341, 53] width 39 height 17
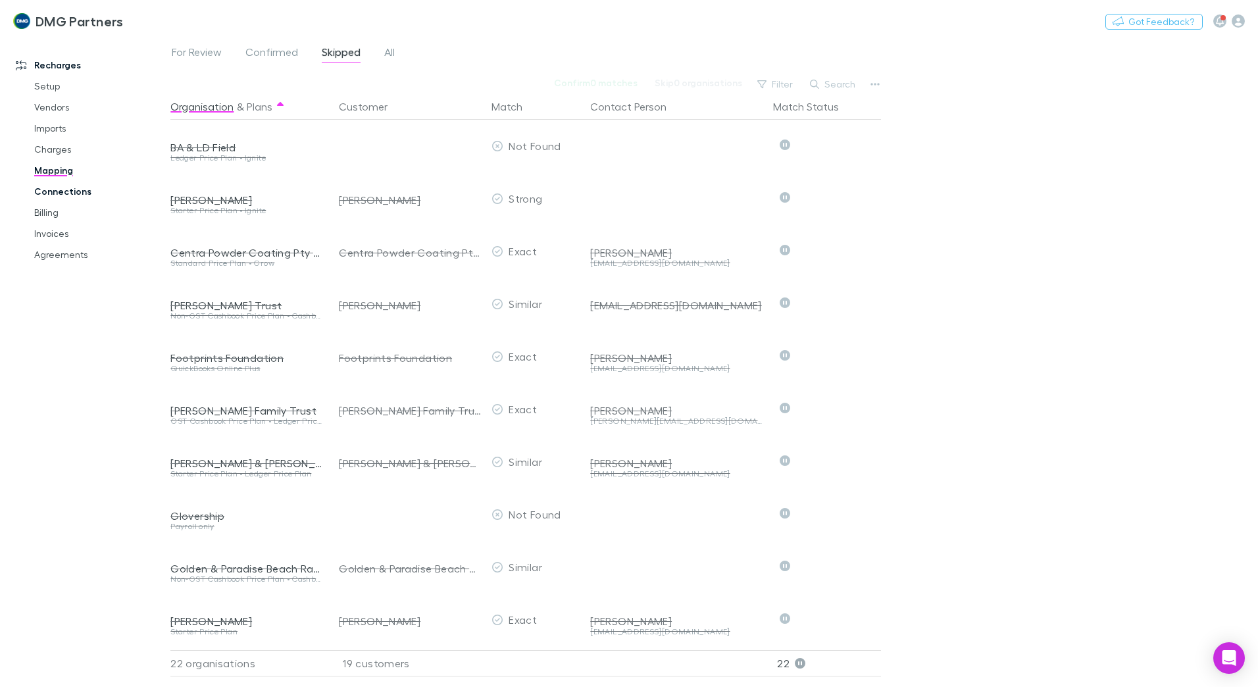
click at [59, 192] on link "Connections" at bounding box center [99, 191] width 157 height 21
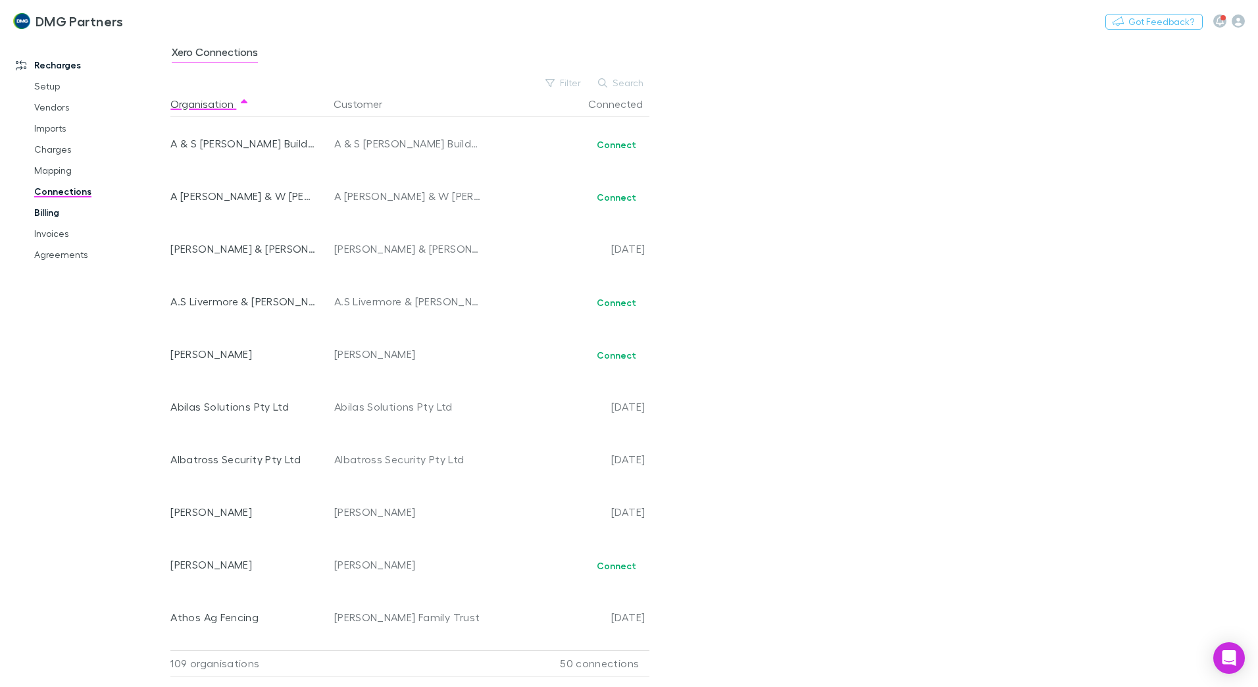
click at [49, 214] on link "Billing" at bounding box center [99, 212] width 157 height 21
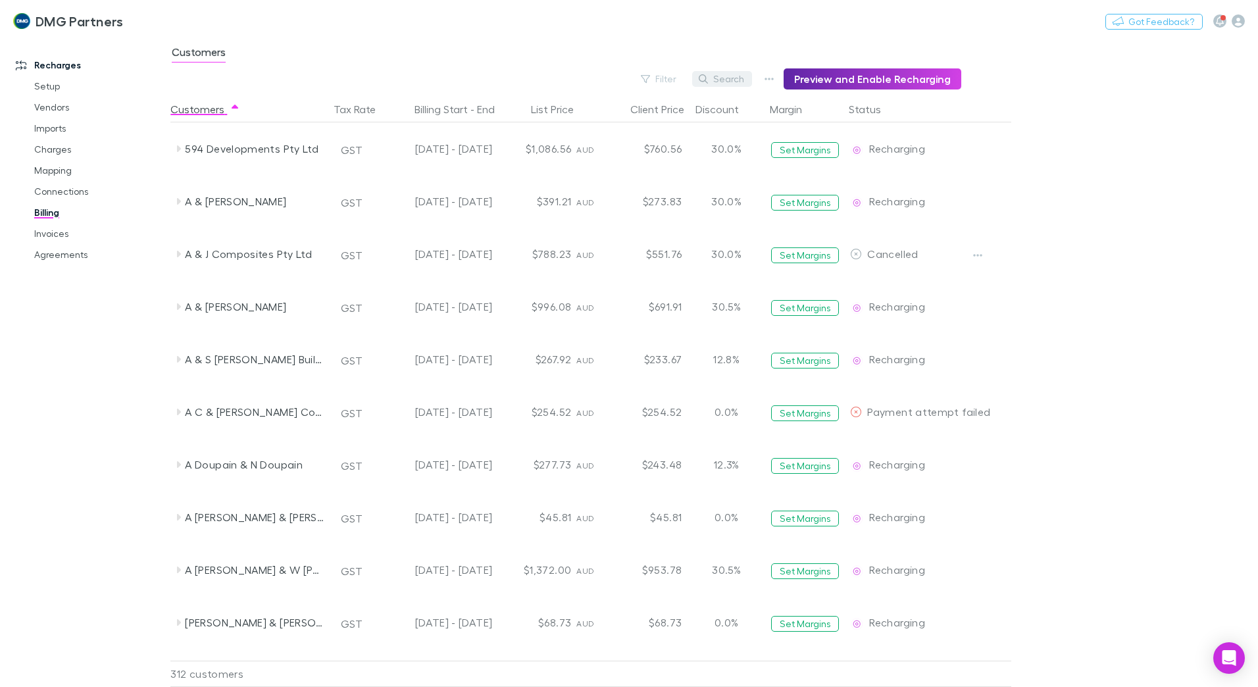
click at [726, 79] on button "Search" at bounding box center [722, 79] width 60 height 16
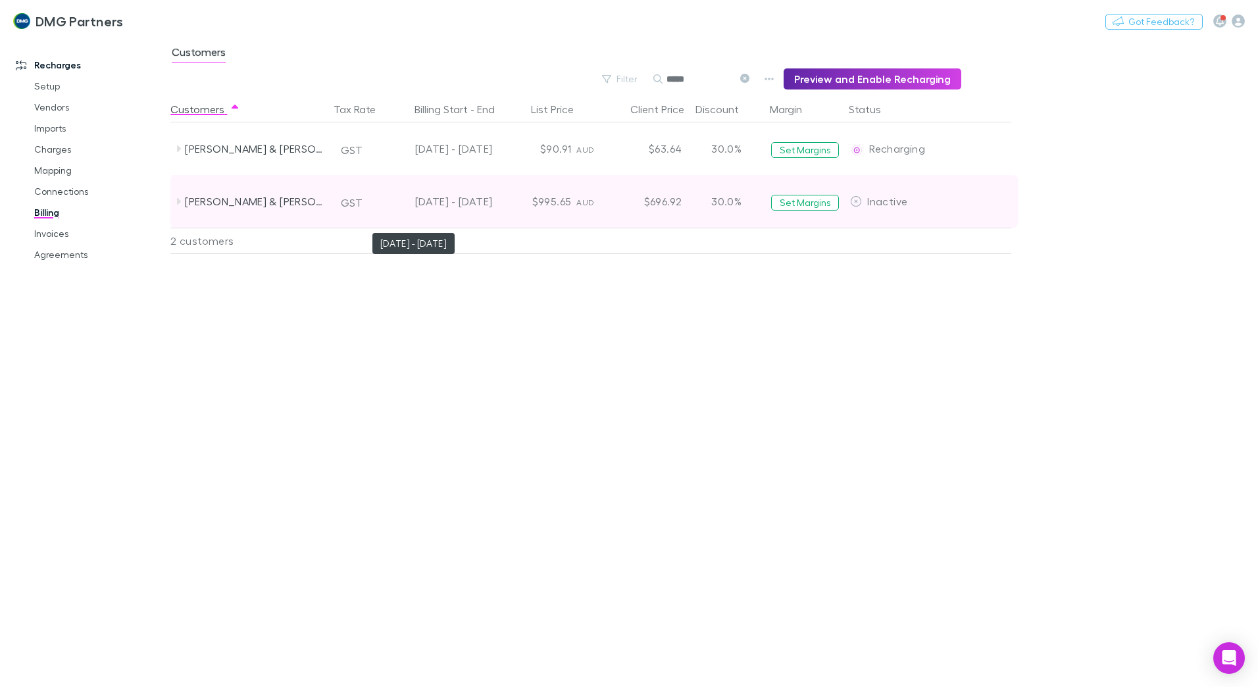
type input "*****"
click at [459, 201] on div "[DATE] - [DATE]" at bounding box center [438, 201] width 108 height 53
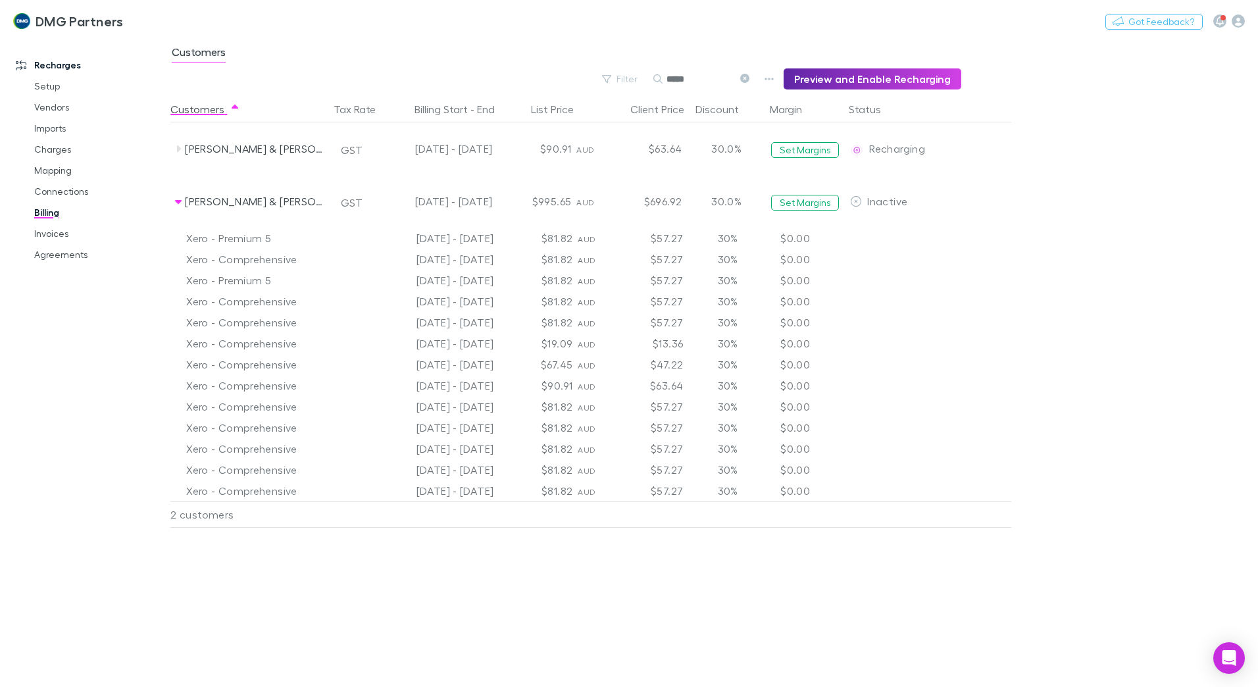
click at [422, 390] on div "[DATE] - [DATE]" at bounding box center [439, 385] width 118 height 21
click at [50, 234] on link "Invoices" at bounding box center [99, 233] width 157 height 21
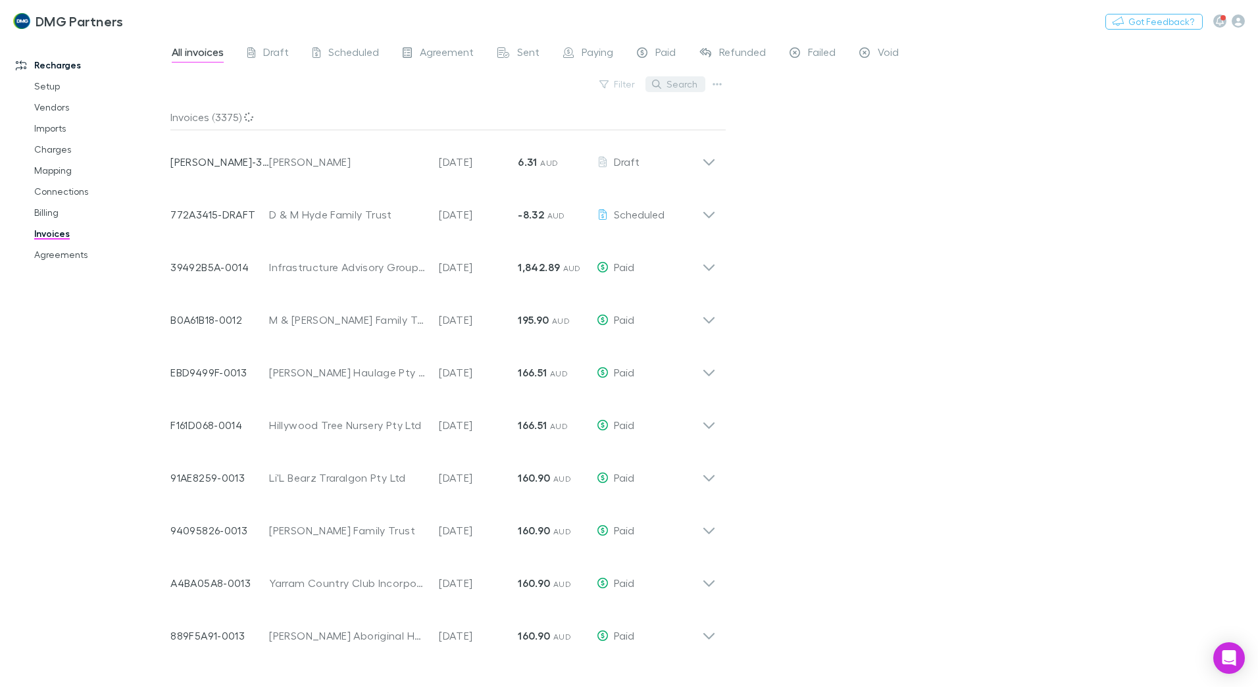
click at [690, 86] on button "Search" at bounding box center [676, 84] width 60 height 16
click at [677, 88] on input "text" at bounding box center [653, 84] width 66 height 18
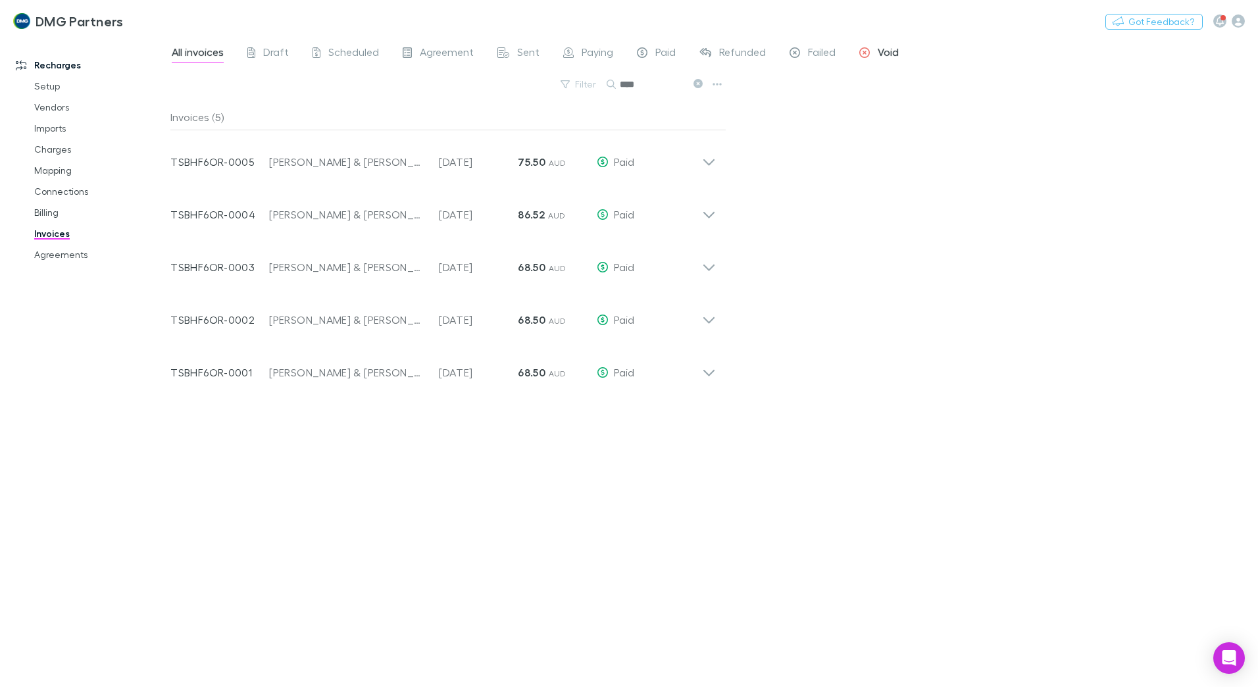
type input "****"
click at [875, 51] on div "Void" at bounding box center [879, 53] width 39 height 17
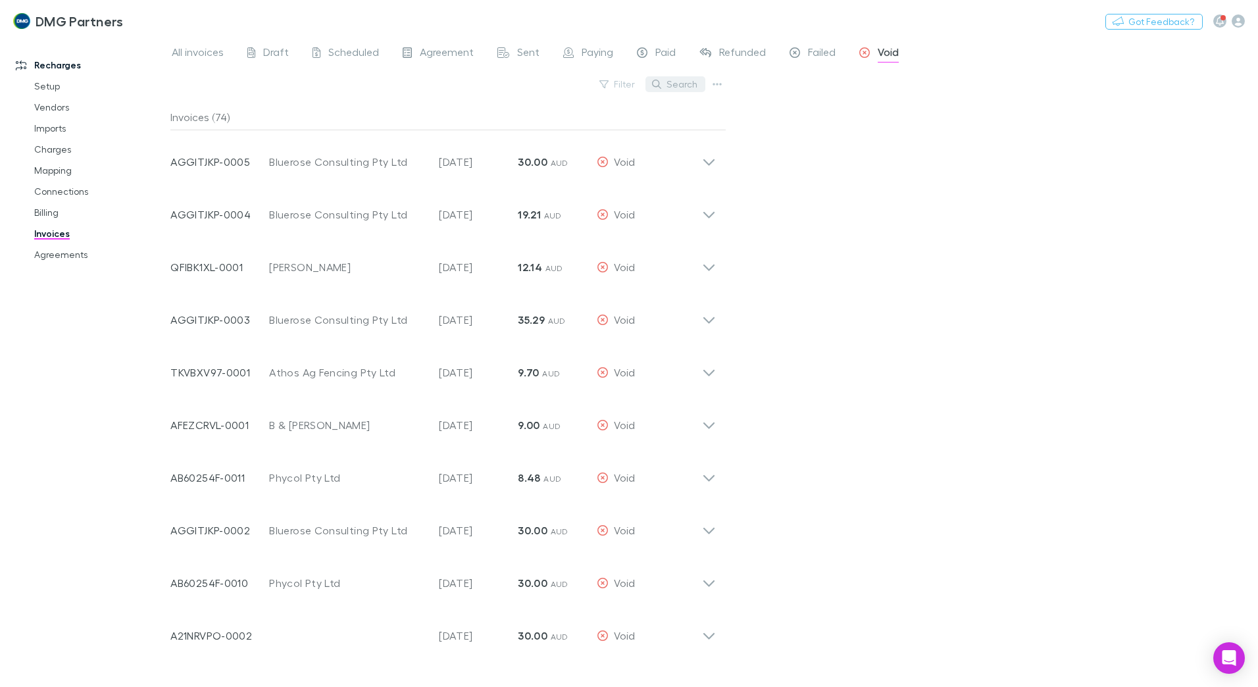
click at [686, 84] on button "Search" at bounding box center [676, 84] width 60 height 16
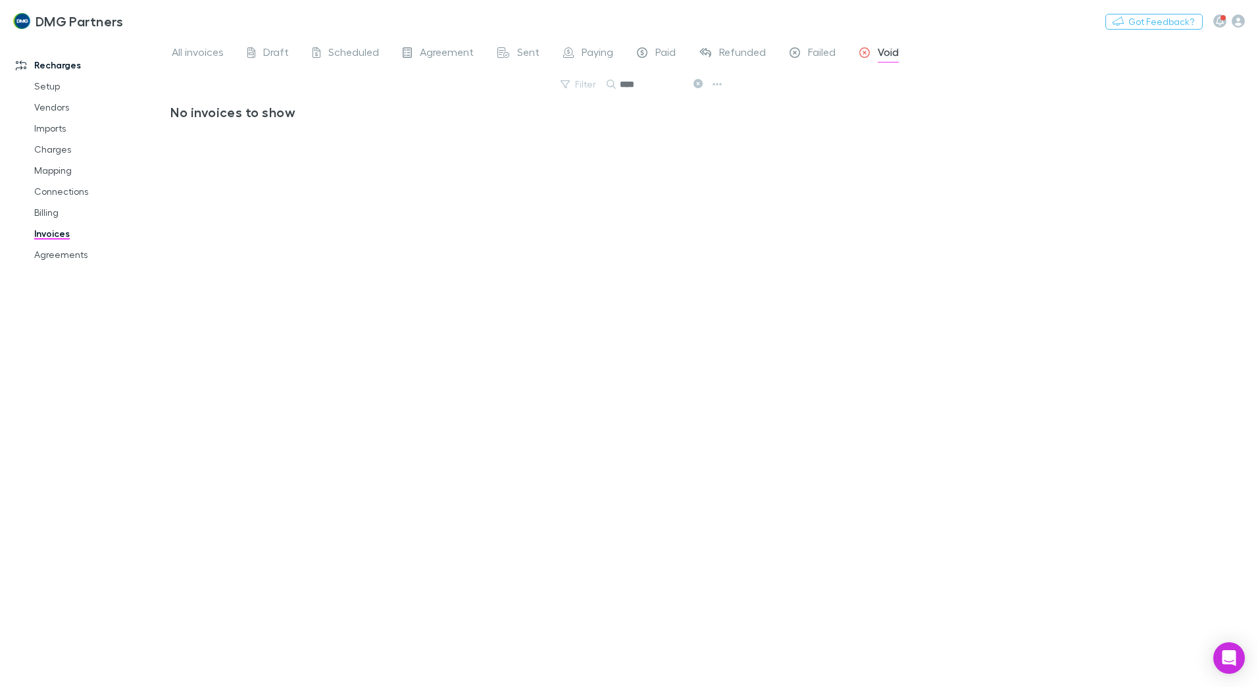
type input "****"
click at [46, 211] on link "Billing" at bounding box center [99, 212] width 157 height 21
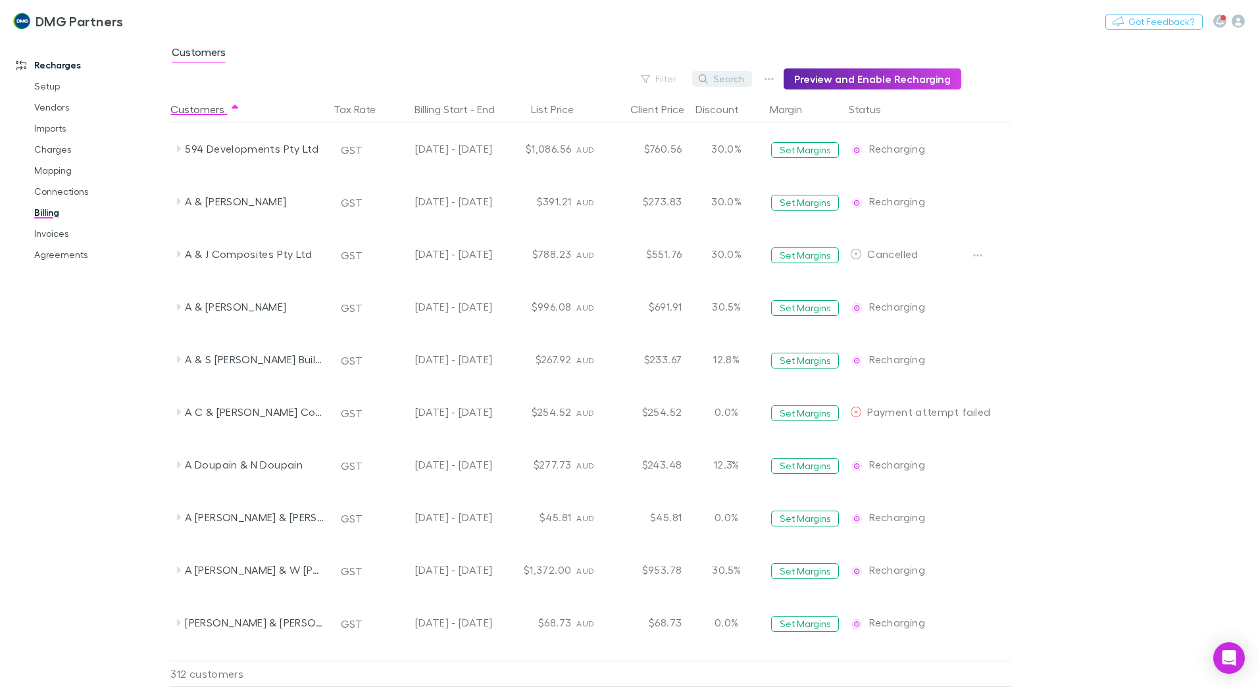
click at [746, 78] on button "Search" at bounding box center [722, 79] width 60 height 16
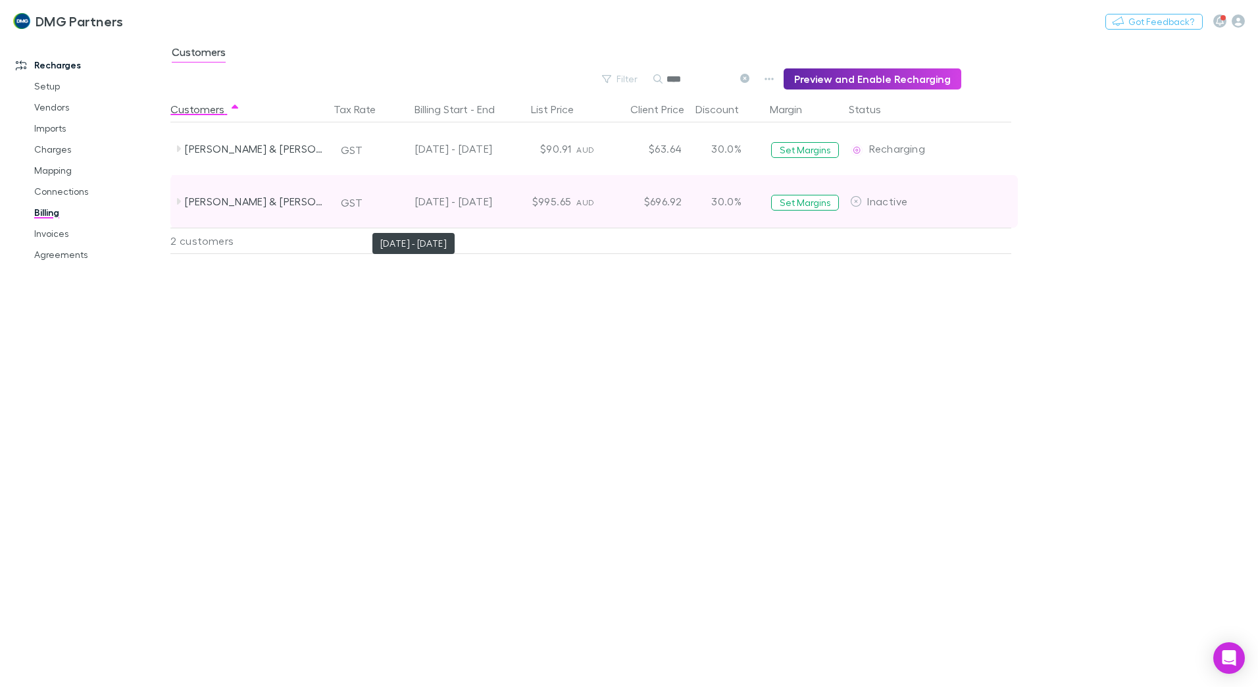
type input "****"
click at [482, 204] on div "[DATE] - [DATE]" at bounding box center [438, 201] width 108 height 53
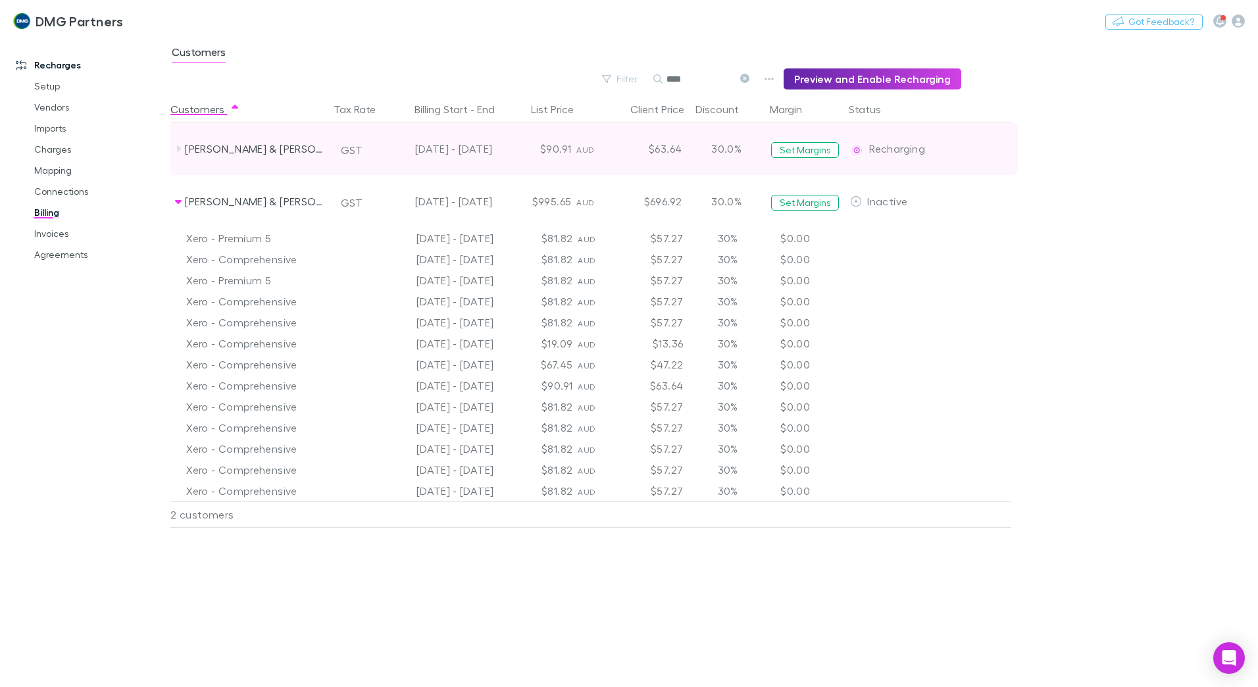
click at [284, 152] on div "[PERSON_NAME] & [PERSON_NAME]" at bounding box center [255, 148] width 140 height 53
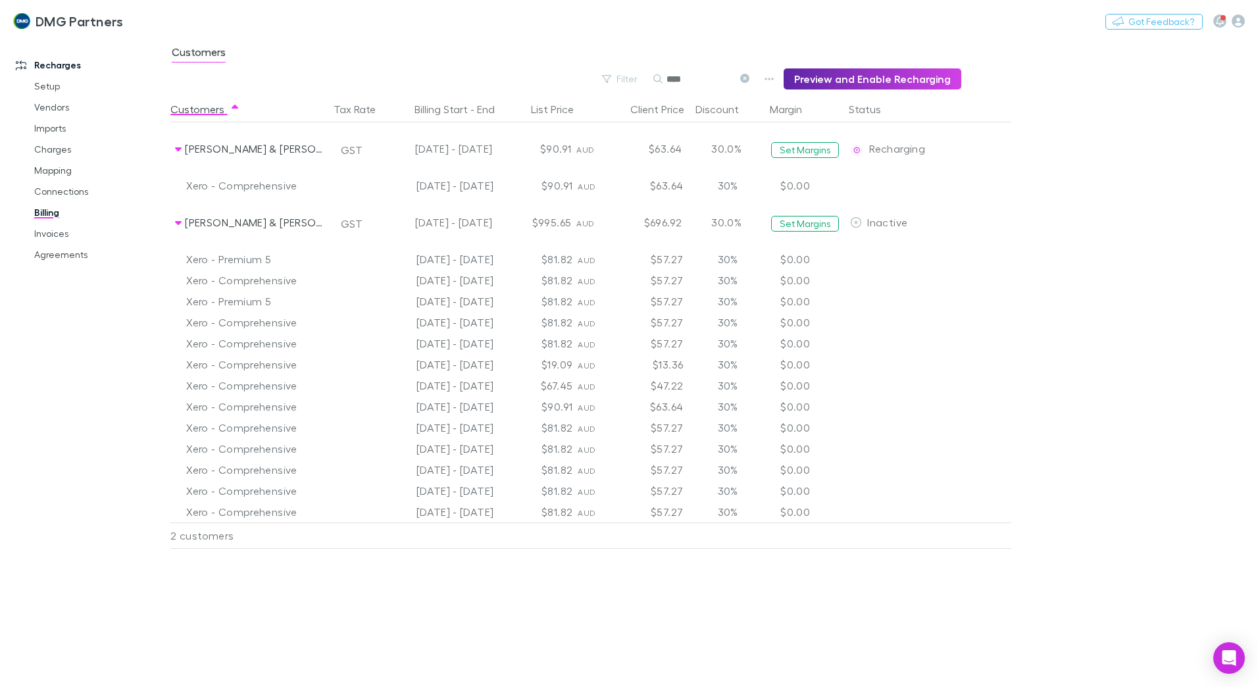
click at [1050, 188] on div "Xero - Comprehensive [DATE] - [DATE] $90.91 AUD $63.64 30% $0.00" at bounding box center [617, 185] width 894 height 21
click at [60, 145] on link "Charges" at bounding box center [99, 149] width 157 height 21
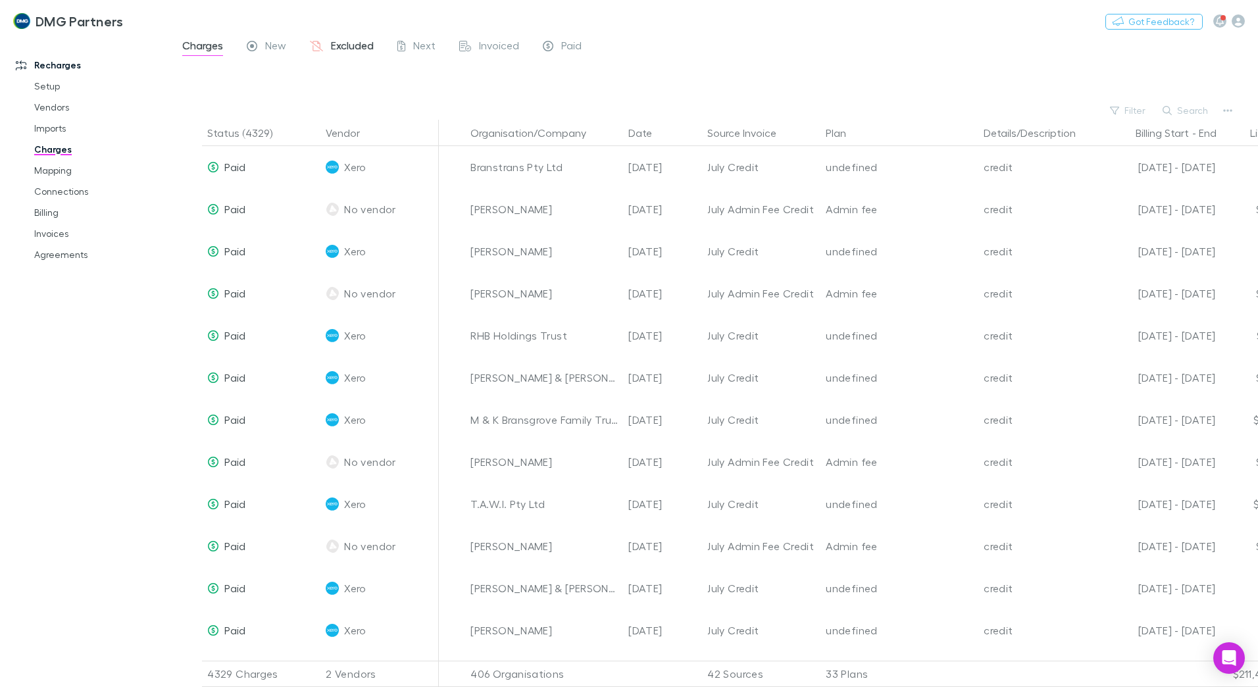
click at [362, 48] on span "Excluded" at bounding box center [352, 47] width 43 height 17
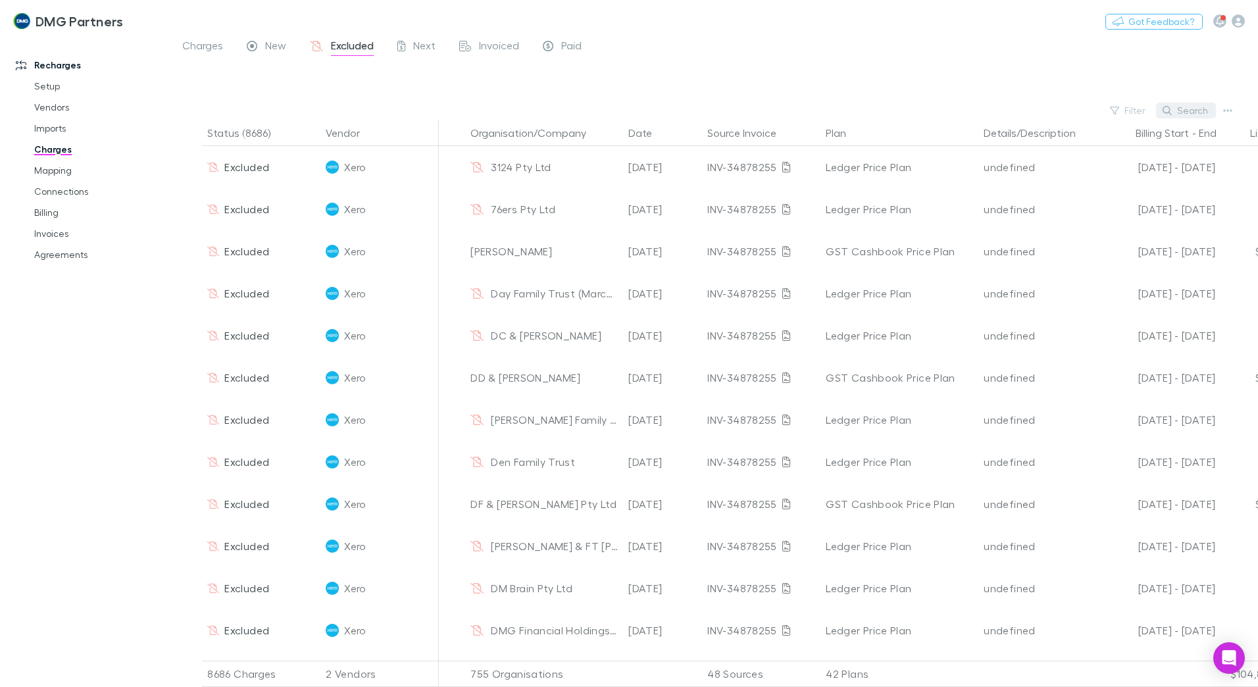
click at [1198, 111] on button "Search" at bounding box center [1186, 111] width 60 height 16
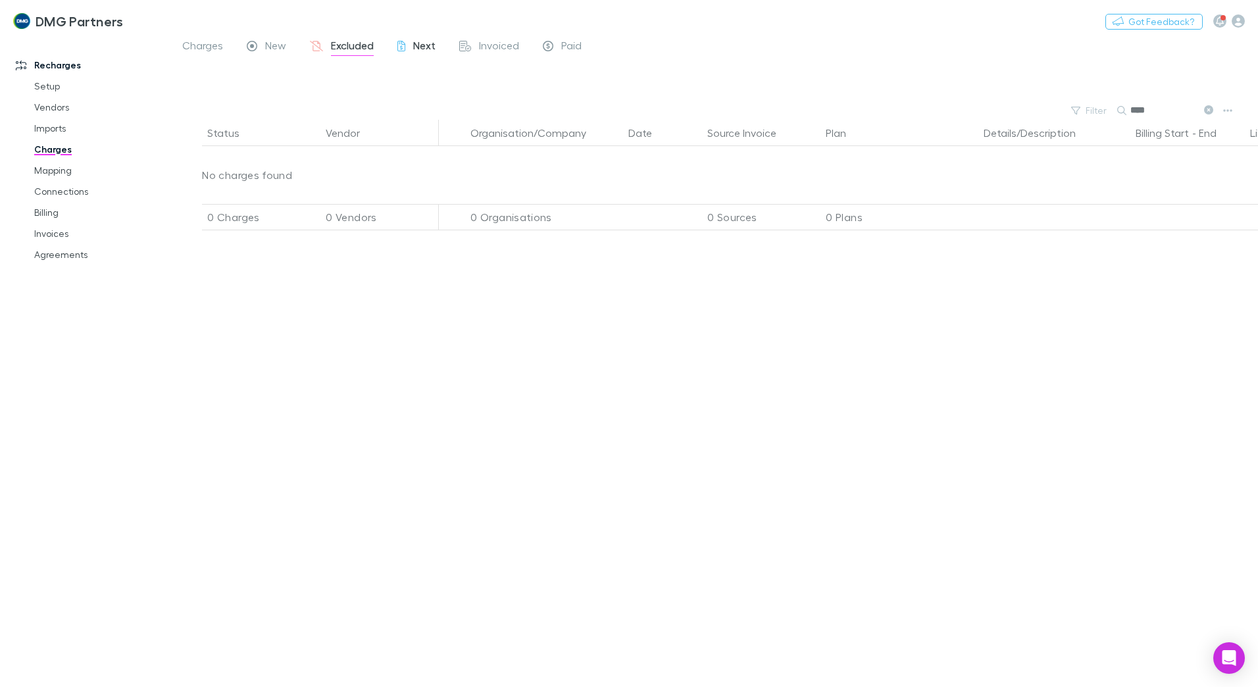
click at [422, 46] on span "Next" at bounding box center [424, 47] width 22 height 17
type input "*****"
click at [1130, 278] on div "Status Vendor Organisation/Company Date Source Invoice Plan Details/Description…" at bounding box center [714, 403] width 1088 height 567
click at [269, 42] on span "New" at bounding box center [275, 47] width 21 height 17
click at [270, 42] on span "New" at bounding box center [275, 47] width 21 height 17
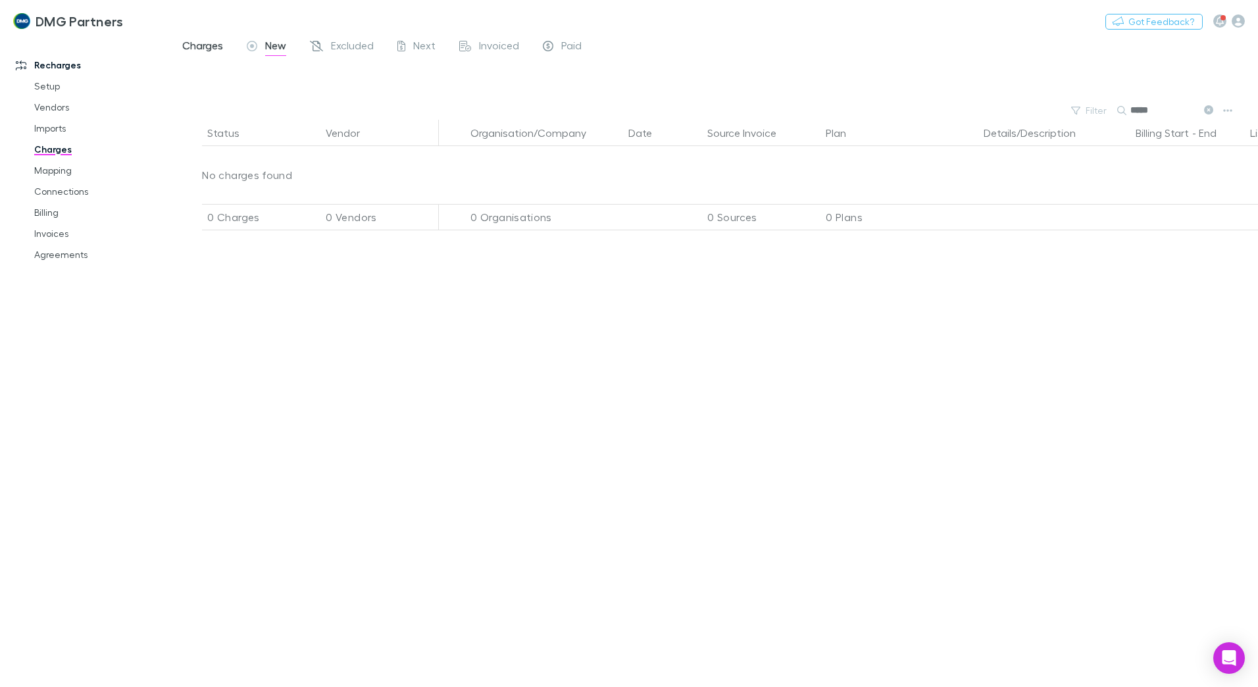
click at [196, 43] on span "Charges" at bounding box center [202, 47] width 41 height 17
click at [278, 49] on span "New" at bounding box center [275, 47] width 21 height 17
click at [342, 45] on span "Excluded" at bounding box center [352, 47] width 43 height 17
click at [417, 49] on span "Next" at bounding box center [424, 47] width 22 height 17
click at [485, 45] on span "Invoiced" at bounding box center [499, 47] width 40 height 17
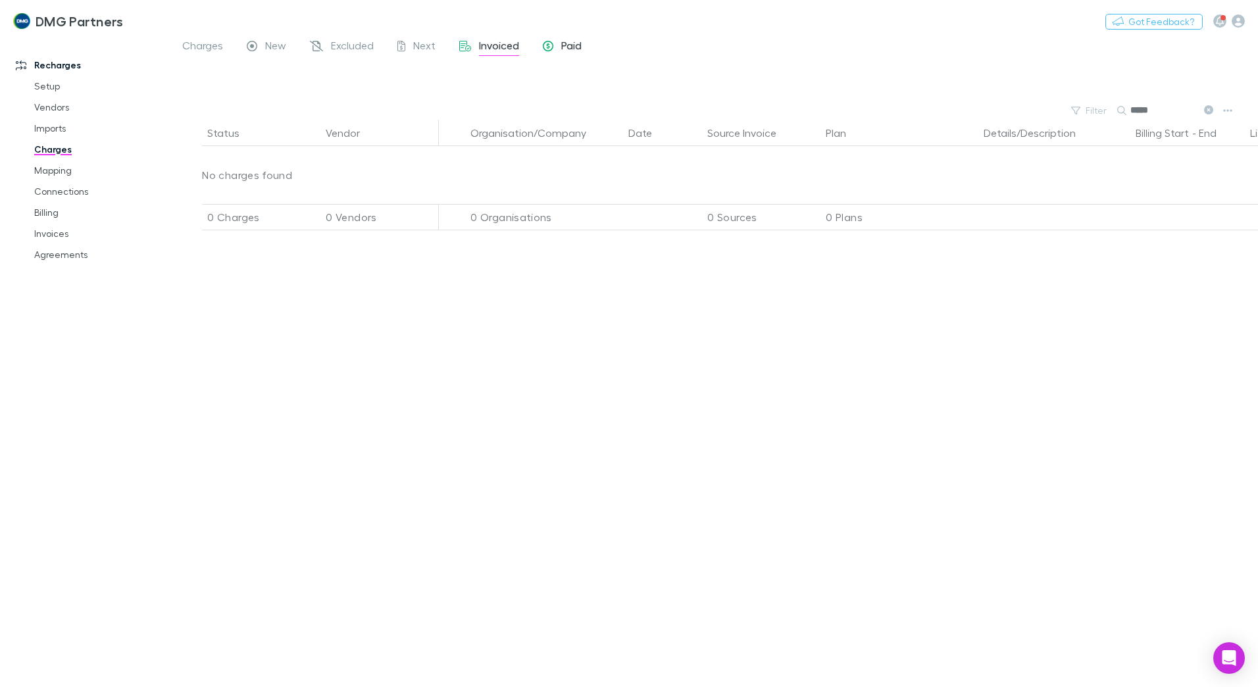
click at [565, 53] on span "Paid" at bounding box center [571, 47] width 20 height 17
click at [571, 47] on span "Paid" at bounding box center [571, 47] width 20 height 17
drag, startPoint x: 1168, startPoint y: 111, endPoint x: 1131, endPoint y: 111, distance: 36.2
click at [1131, 111] on input "*****" at bounding box center [1164, 110] width 66 height 18
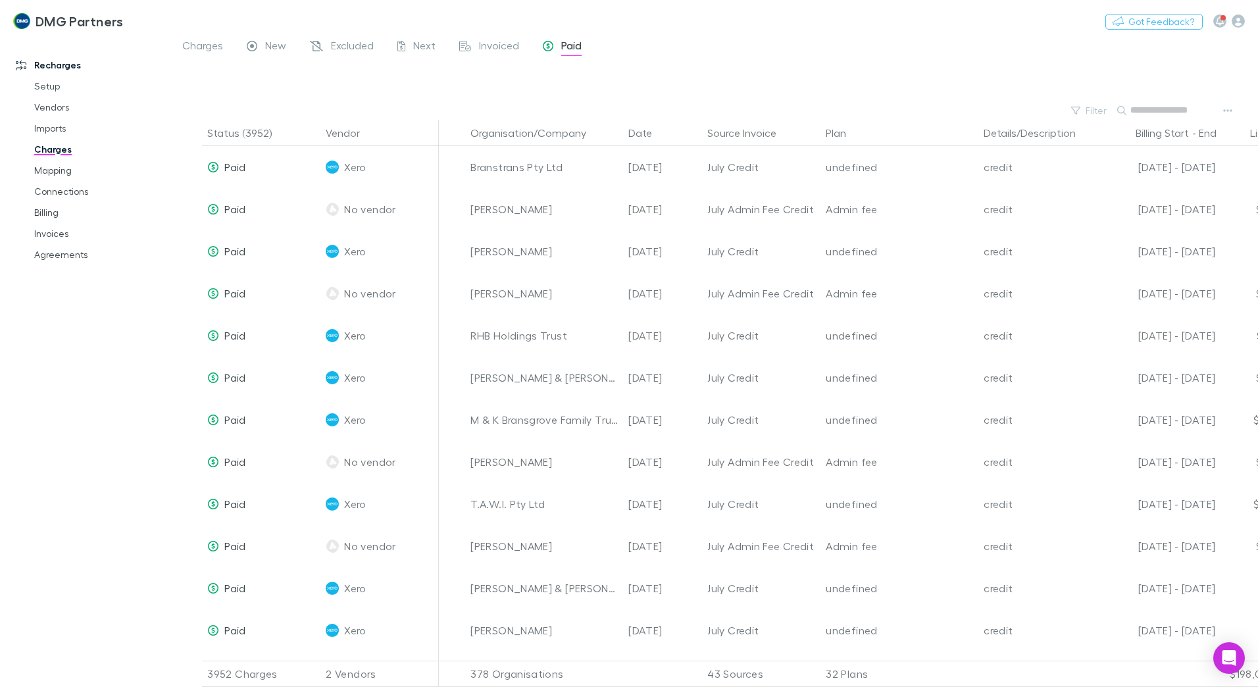
click at [1158, 113] on input "text" at bounding box center [1164, 110] width 66 height 18
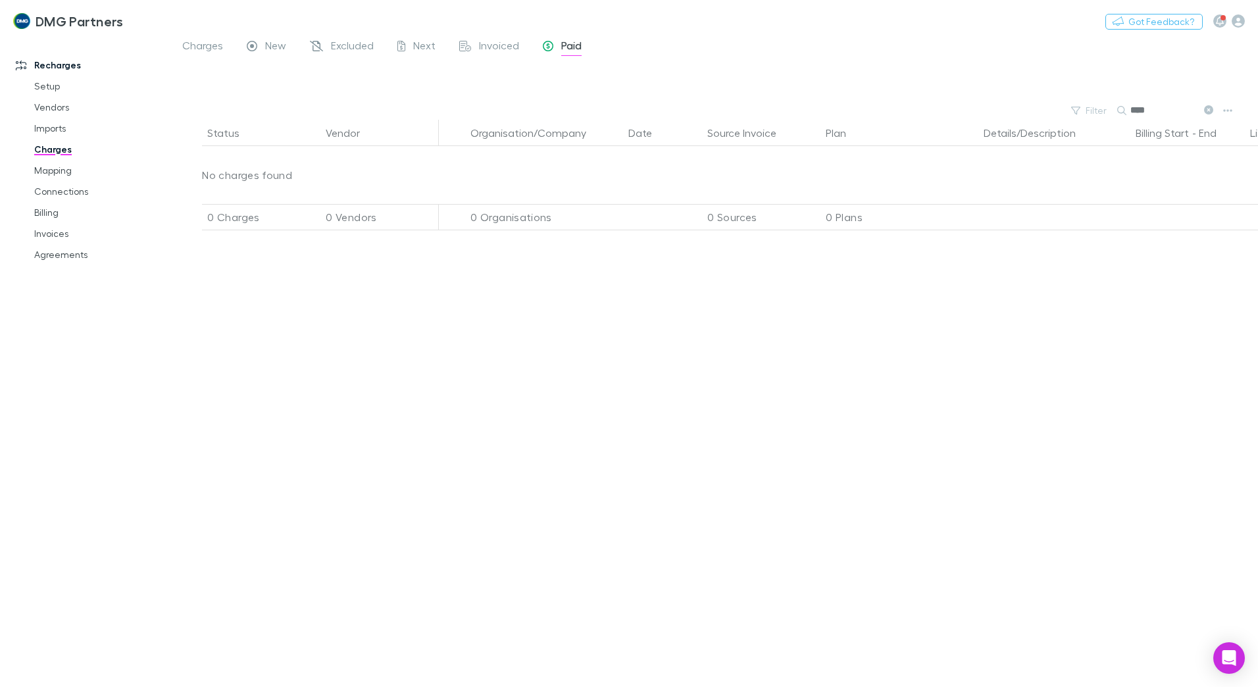
type input "*****"
click at [1213, 111] on icon at bounding box center [1208, 109] width 9 height 9
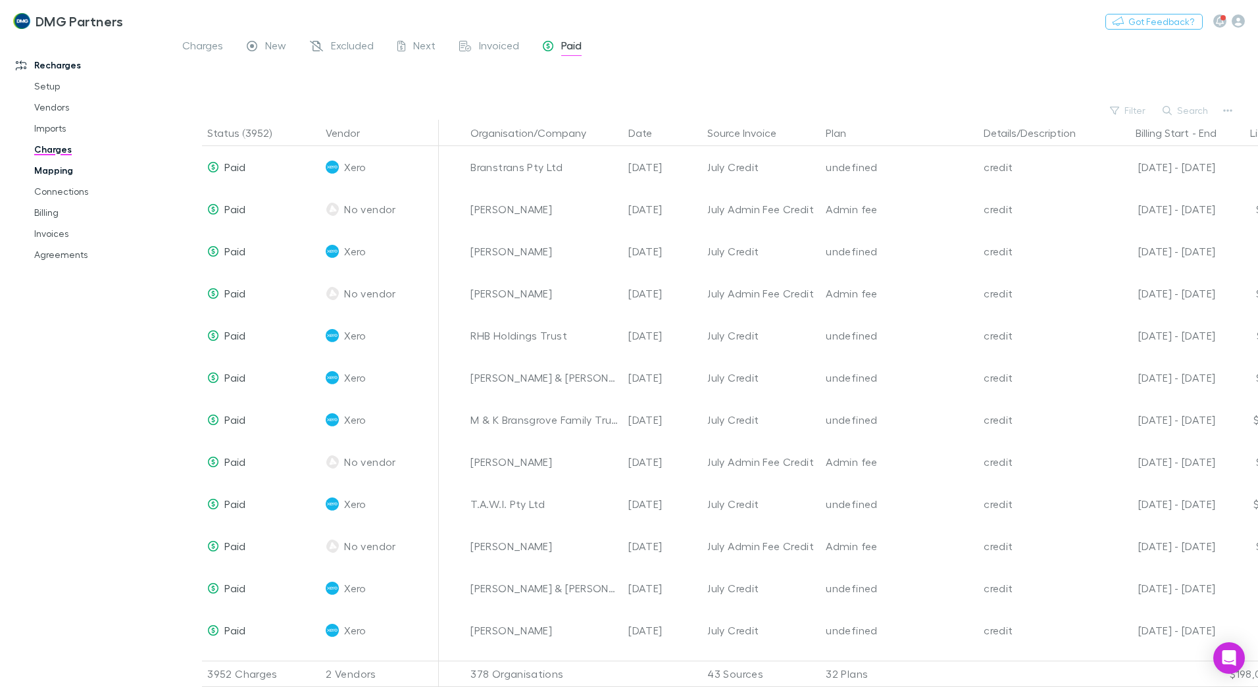
click at [49, 174] on link "Mapping" at bounding box center [99, 170] width 157 height 21
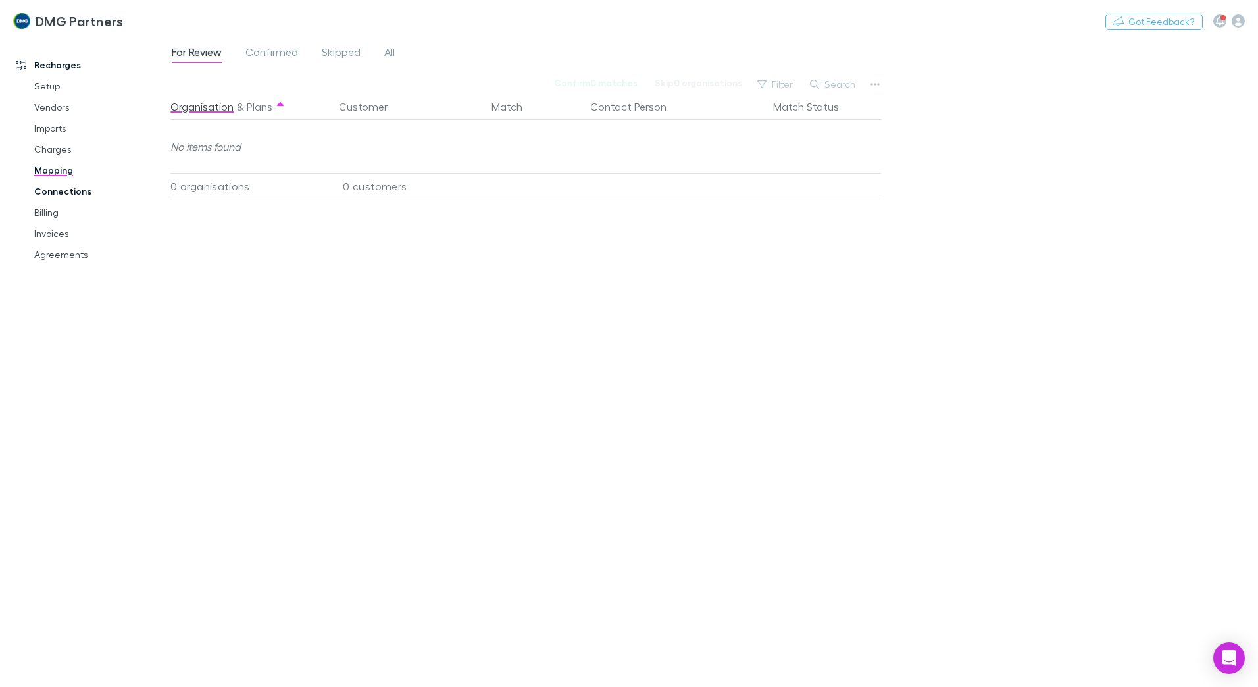
click at [55, 184] on link "Connections" at bounding box center [99, 191] width 157 height 21
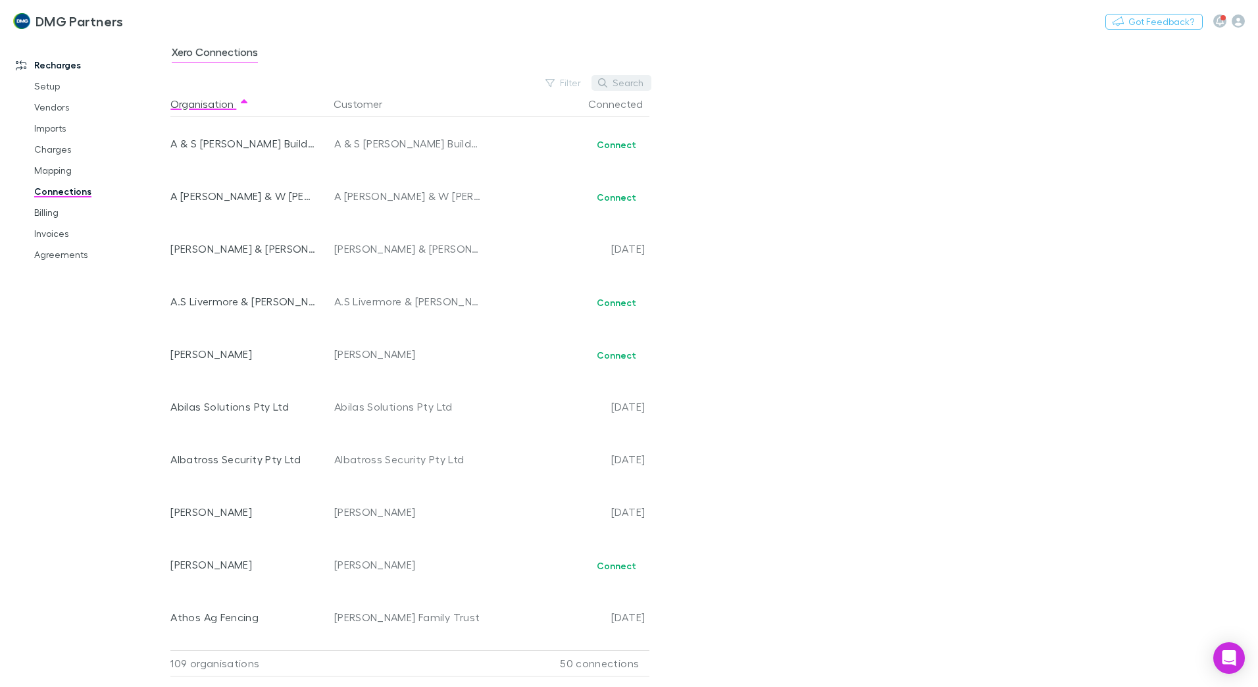
click at [620, 82] on button "Search" at bounding box center [622, 83] width 60 height 16
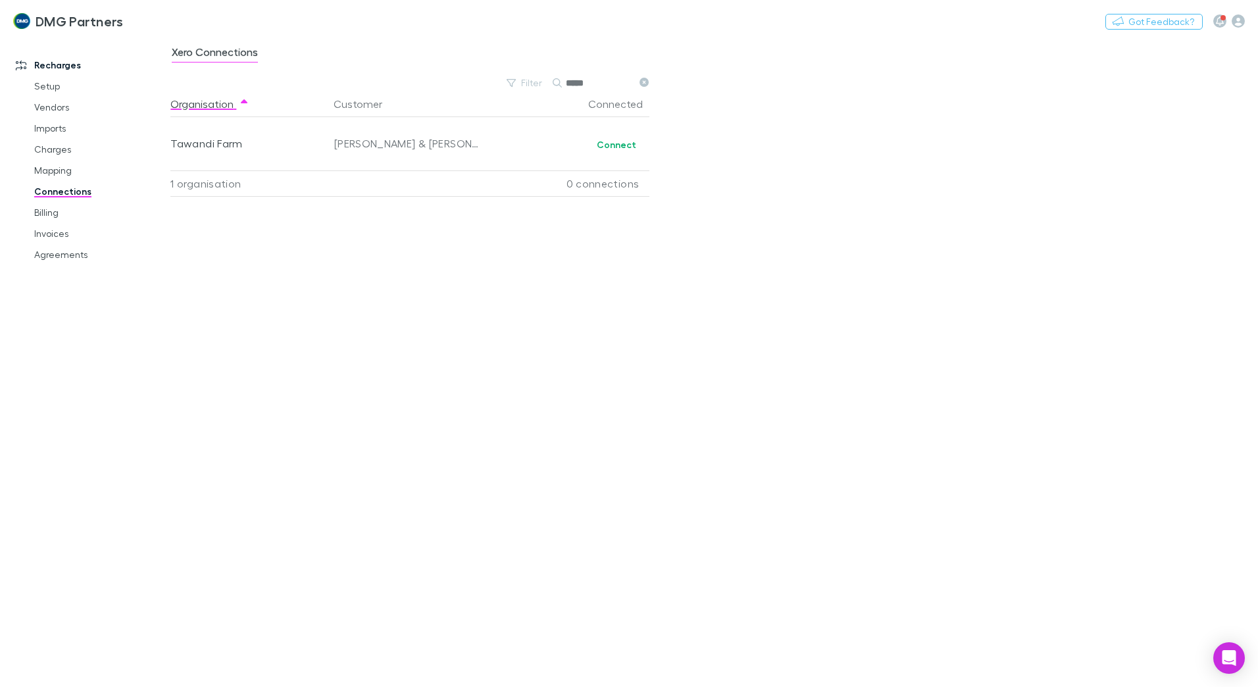
type input "*****"
click at [701, 346] on div "Xero Connections Filter Search ***** Organisation Customer Connected Tawandi Fa…" at bounding box center [714, 362] width 1088 height 650
click at [64, 230] on link "Invoices" at bounding box center [99, 233] width 157 height 21
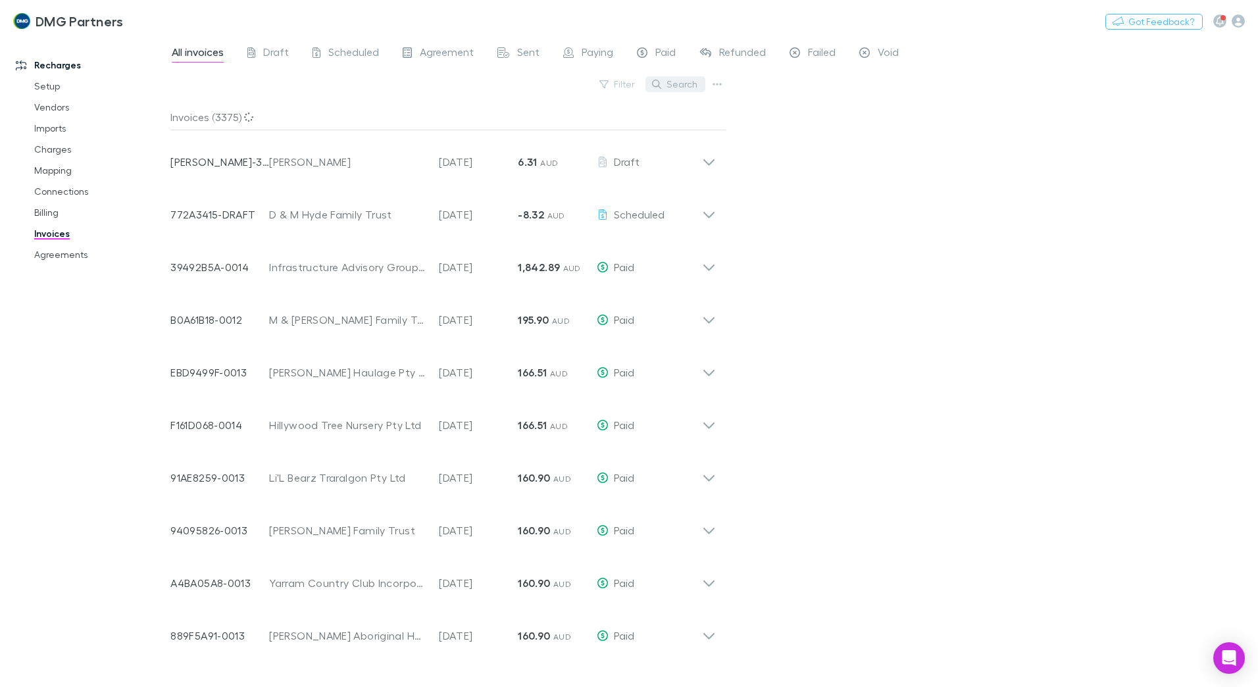
click at [690, 86] on button "Search" at bounding box center [676, 84] width 60 height 16
click at [700, 86] on div "Search" at bounding box center [676, 84] width 60 height 18
click at [679, 78] on button "Search" at bounding box center [676, 84] width 60 height 16
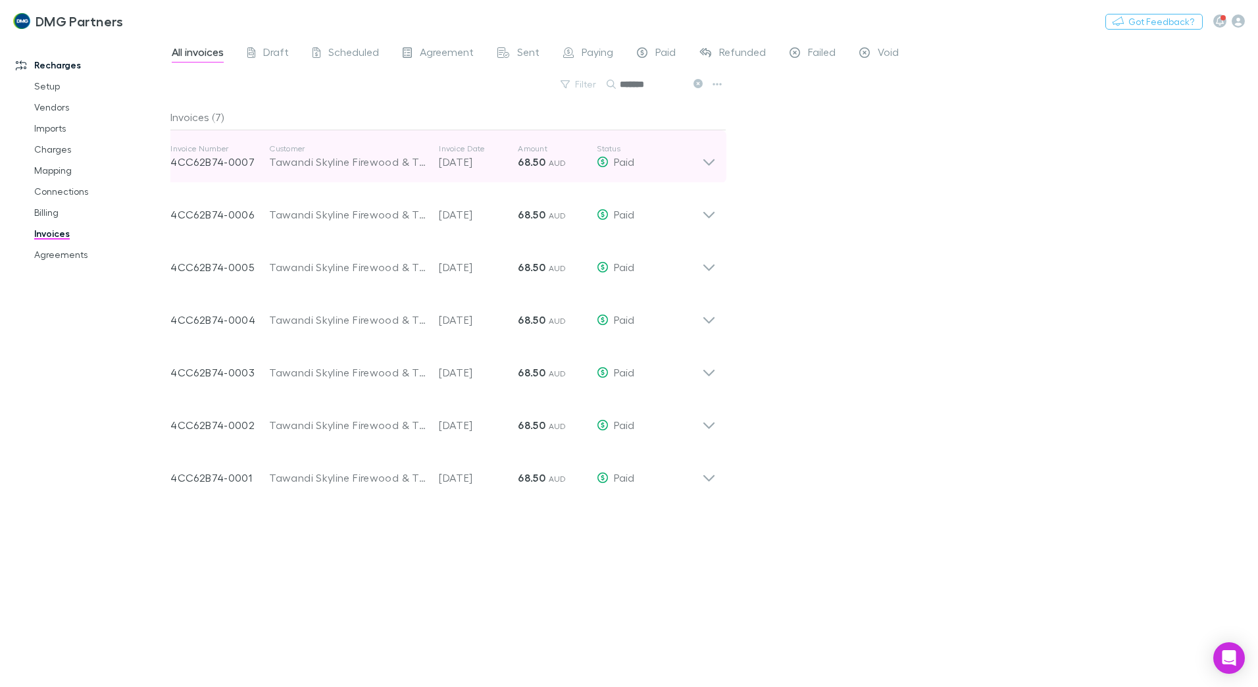
type input "*******"
click at [710, 157] on icon at bounding box center [709, 156] width 14 height 26
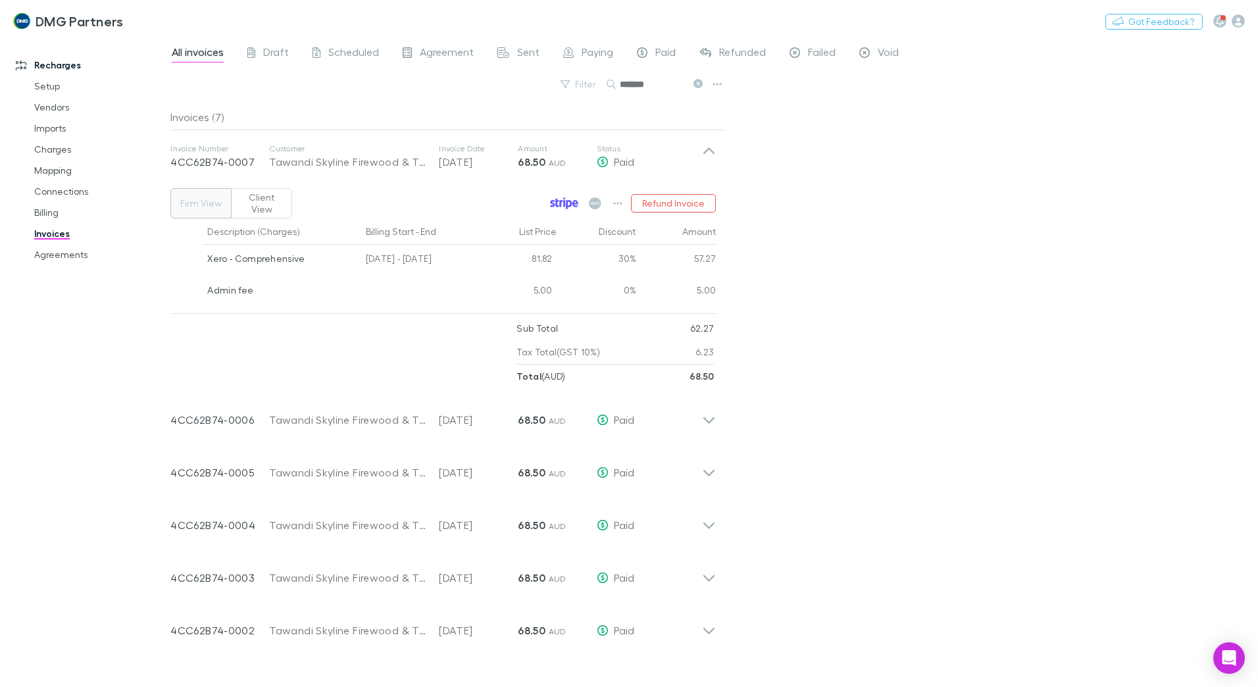
click at [559, 199] on icon at bounding box center [556, 203] width 3 height 9
